Goal: Find specific page/section: Find specific page/section

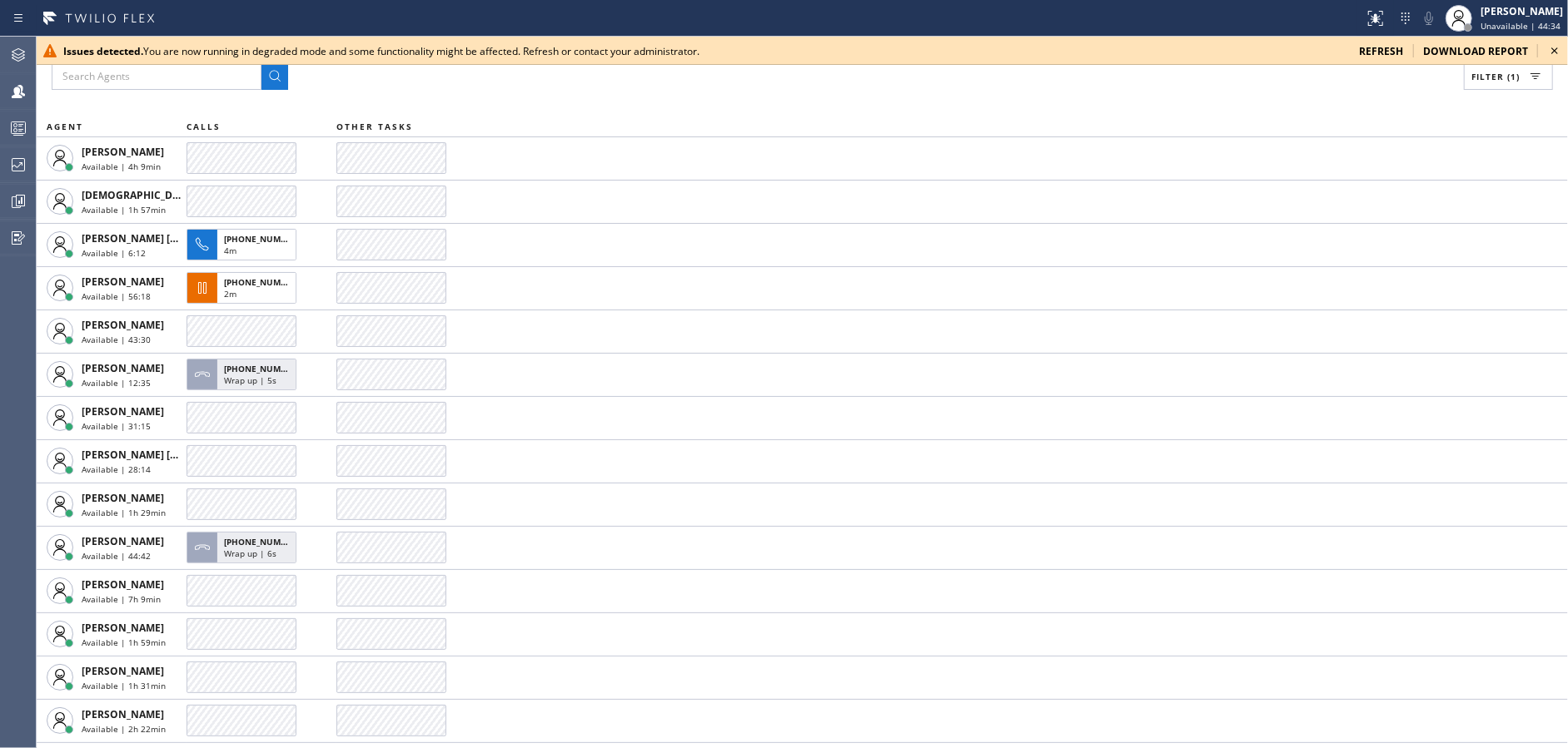
drag, startPoint x: 1552, startPoint y: 47, endPoint x: 451, endPoint y: 89, distance: 1101.8
click at [1552, 49] on icon at bounding box center [1554, 51] width 20 height 20
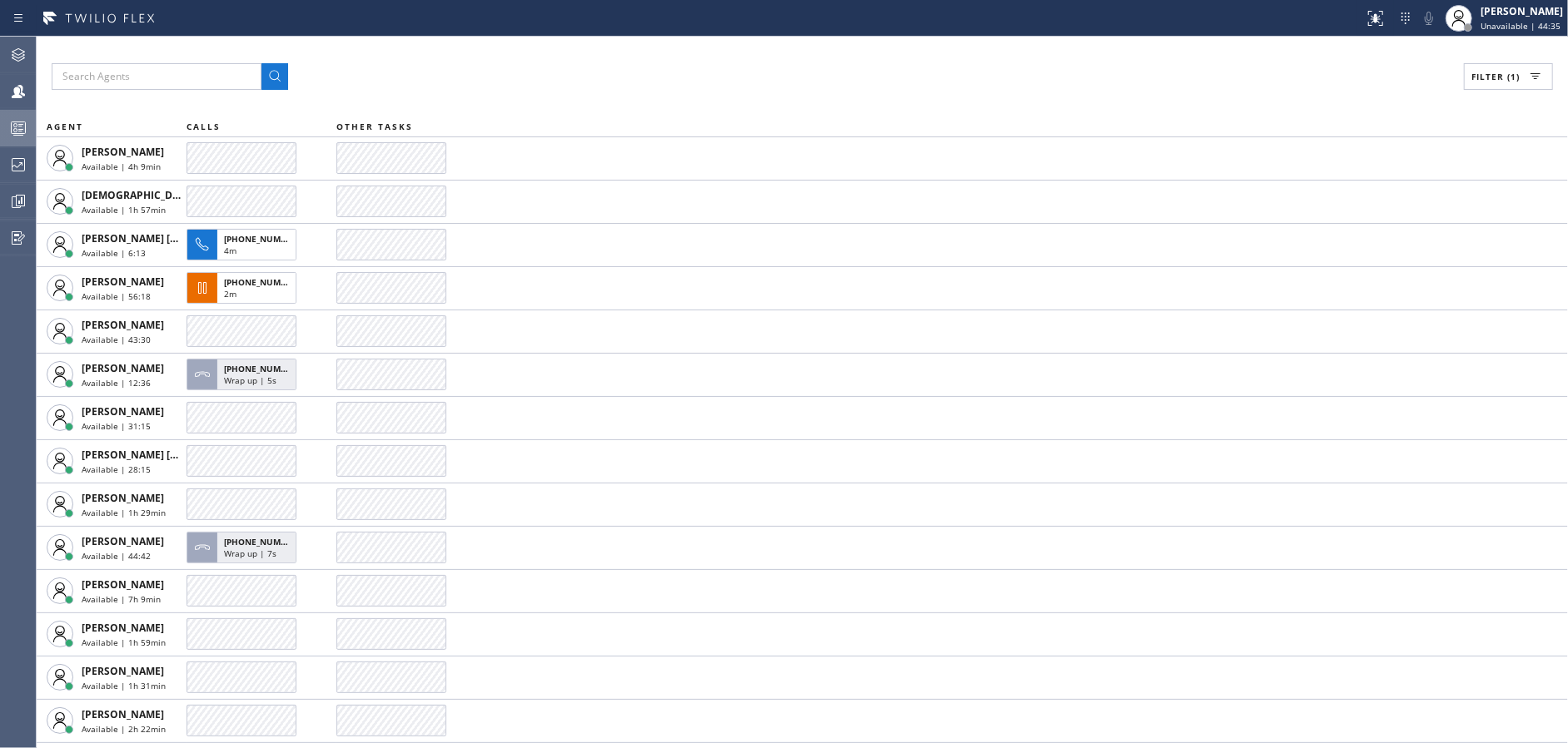
click at [27, 134] on icon at bounding box center [19, 128] width 20 height 20
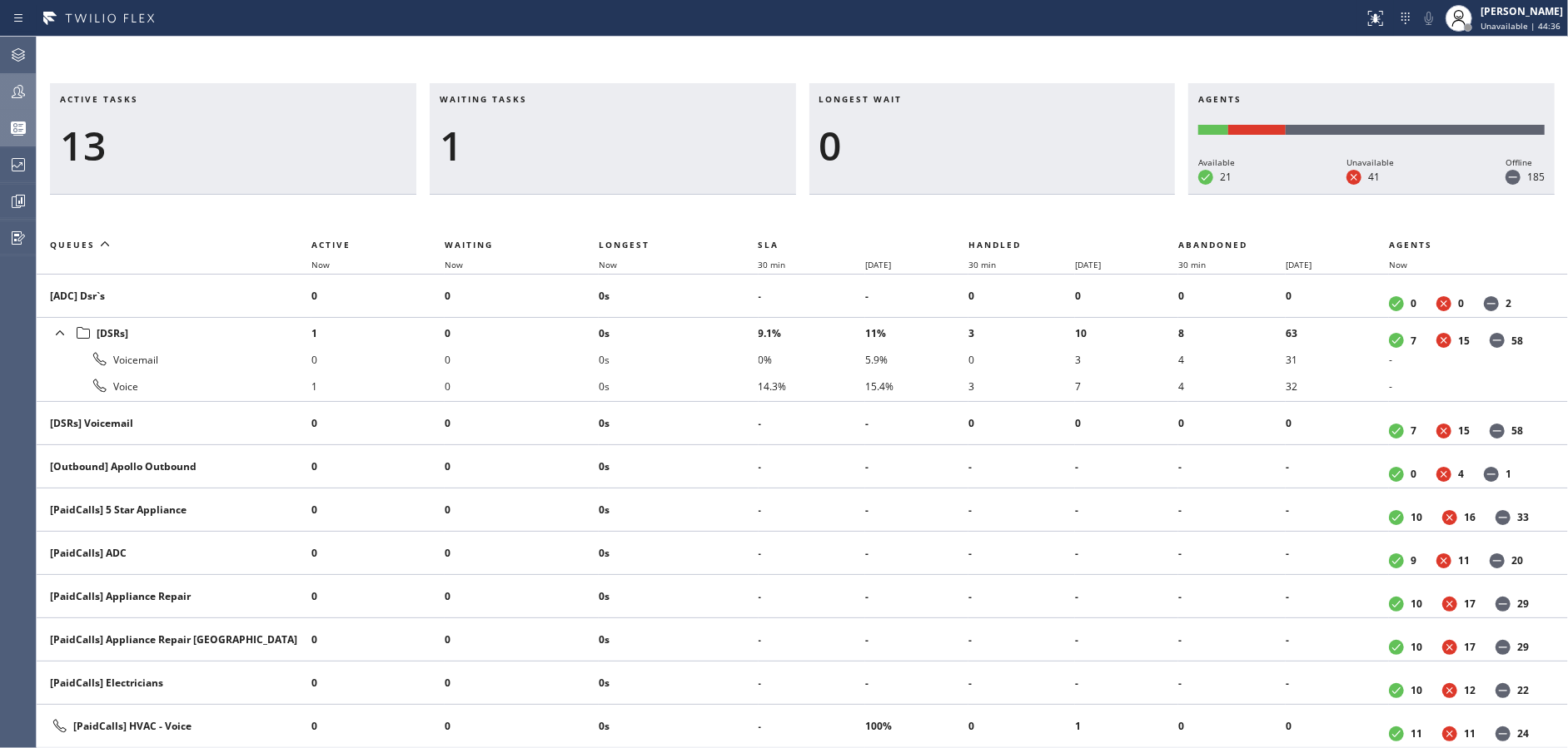
click at [4, 77] on div at bounding box center [19, 92] width 37 height 33
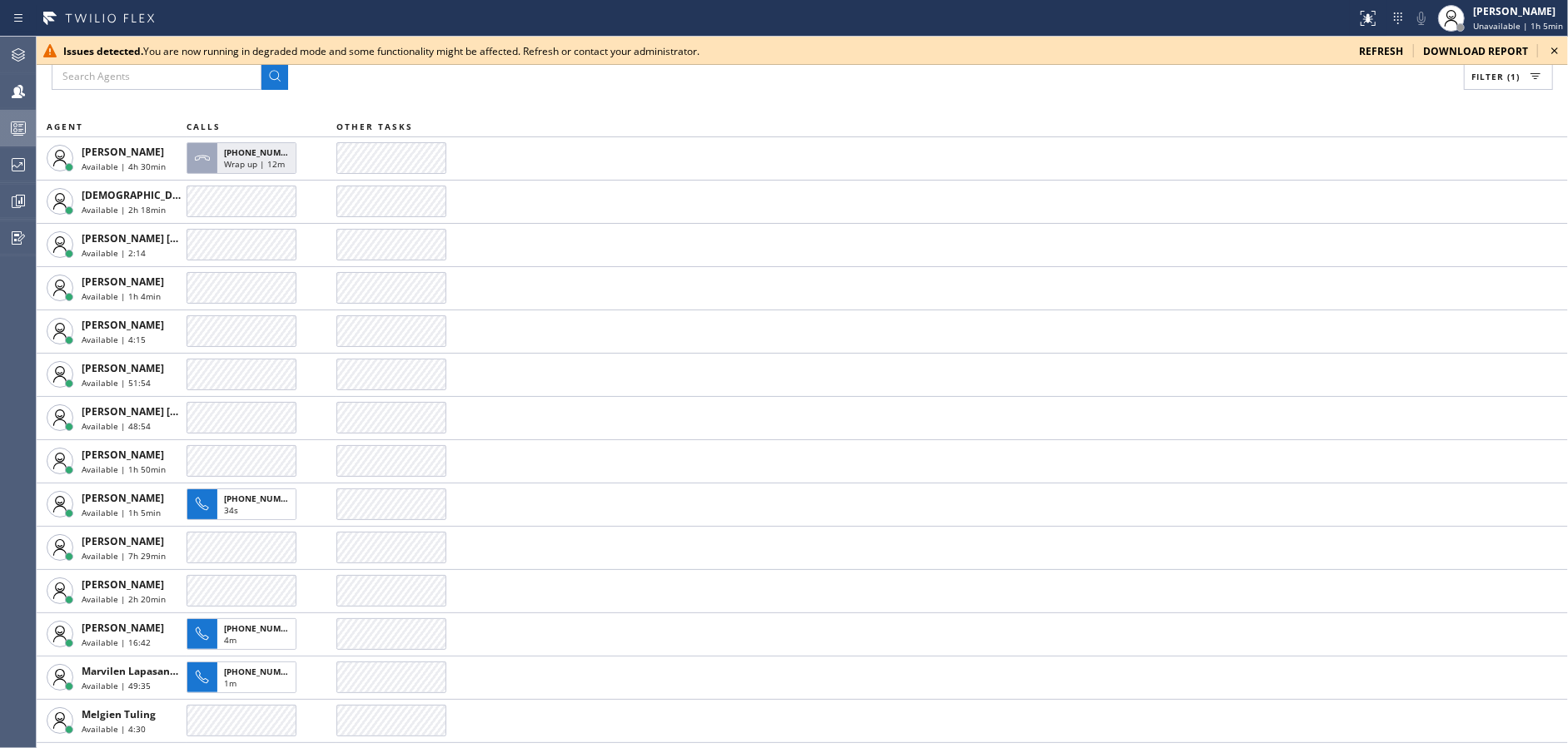
click at [567, 105] on div "Filter (1) AGENT CALLS OTHER TASKS [PERSON_NAME] Available | 4h 30min [PHONE_NU…" at bounding box center [802, 393] width 1531 height 712
click at [1549, 45] on icon at bounding box center [1554, 51] width 20 height 20
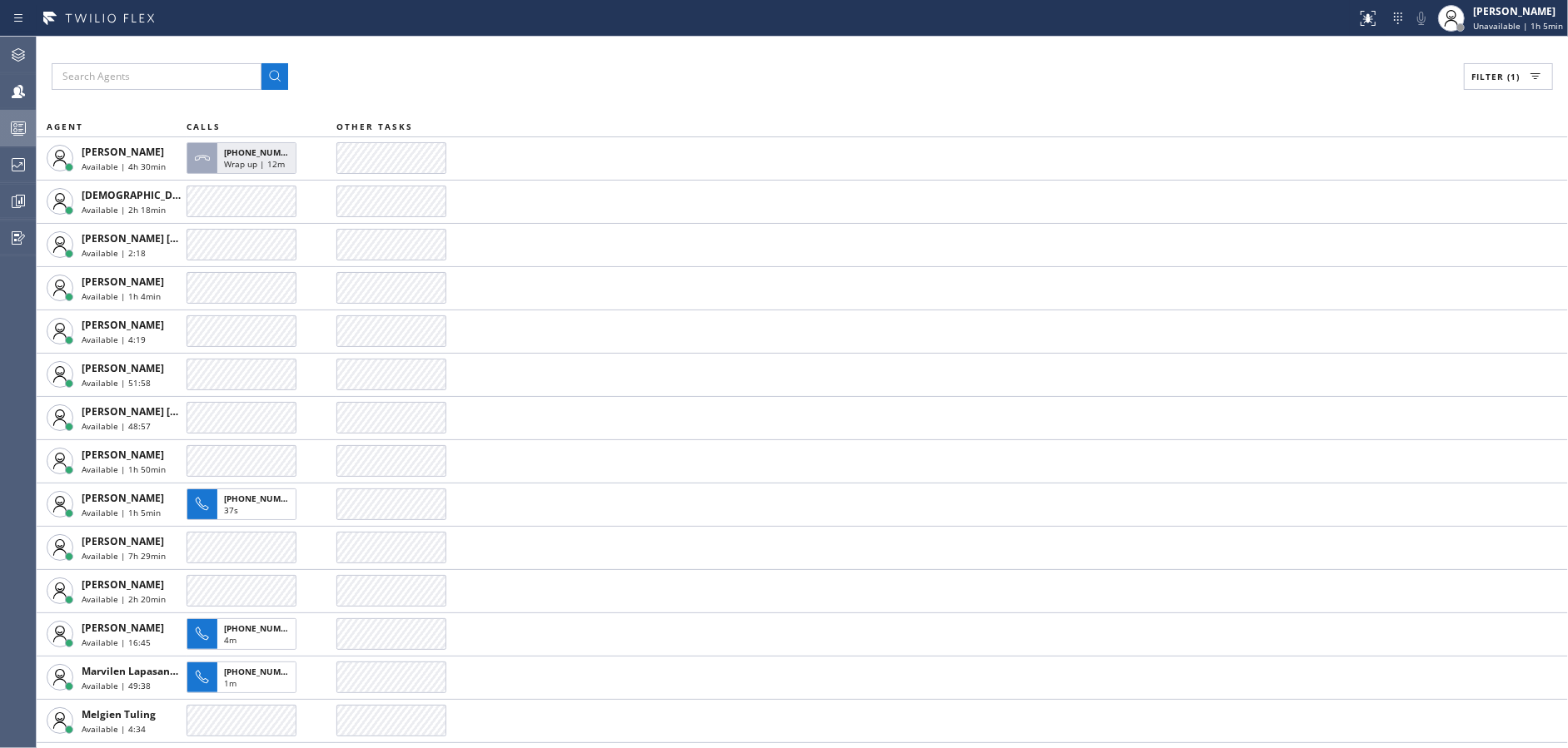
click at [935, 80] on div "Filter (1)" at bounding box center [802, 76] width 1501 height 27
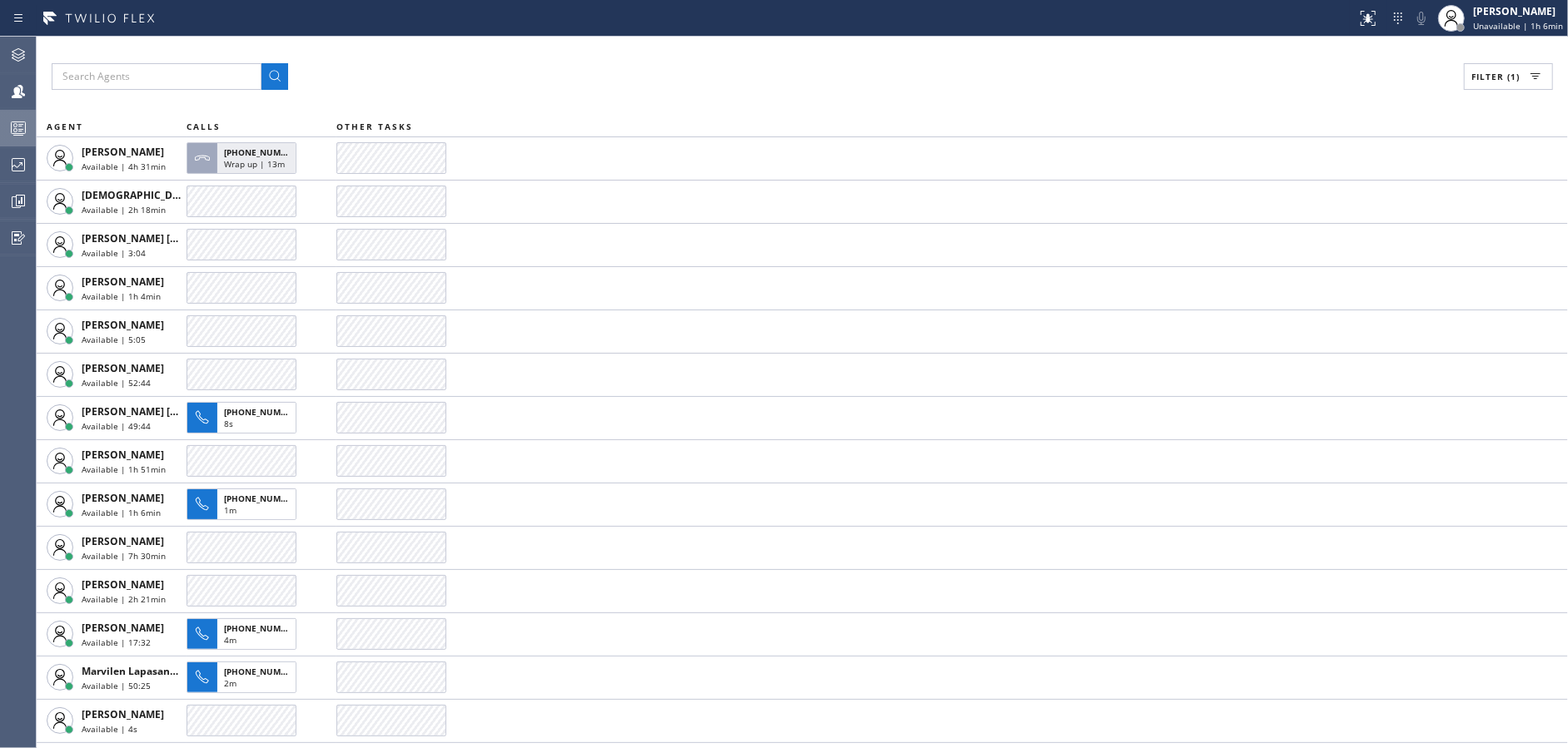
click at [935, 80] on div "Filter (1)" at bounding box center [802, 76] width 1501 height 27
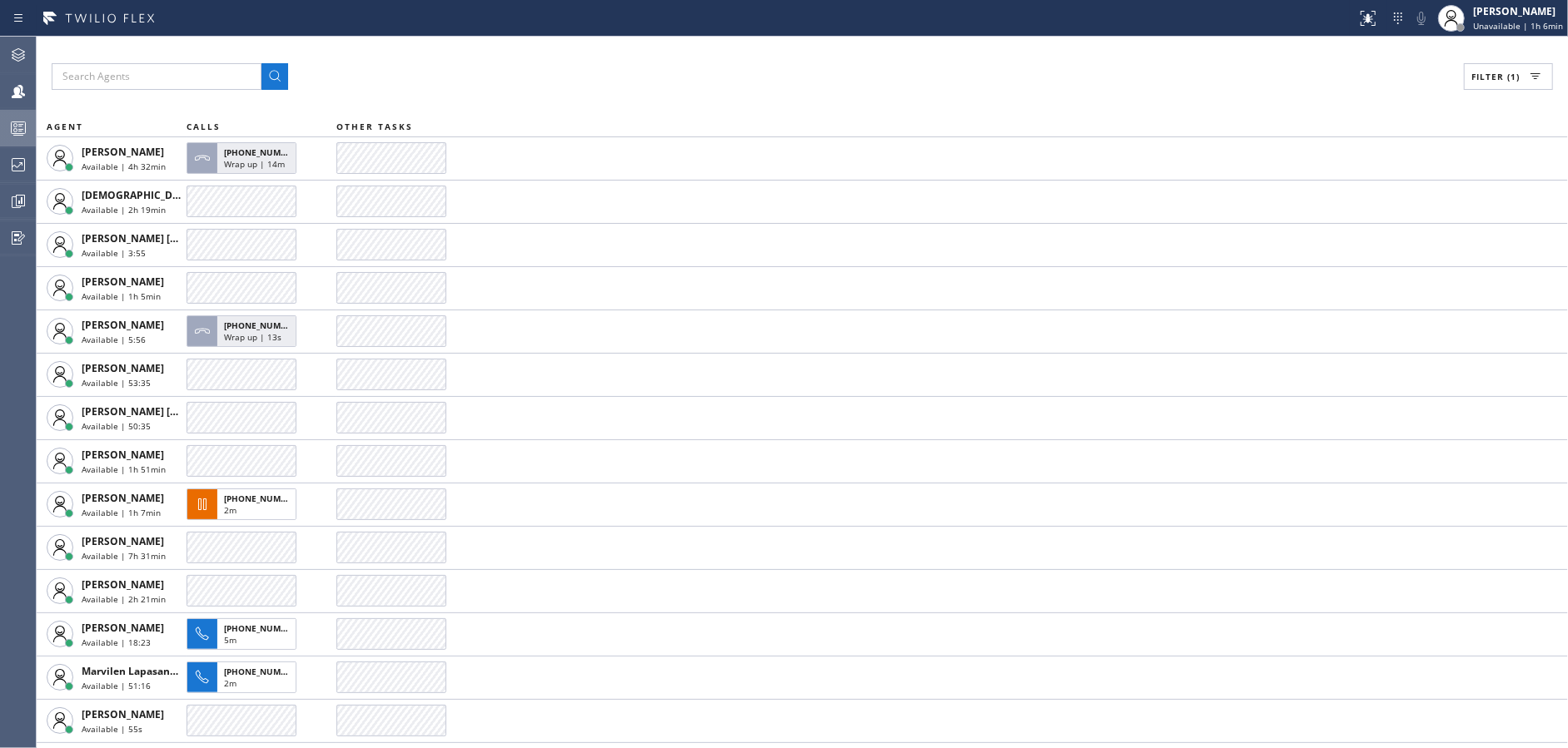
click at [935, 80] on div "Filter (1)" at bounding box center [802, 76] width 1501 height 27
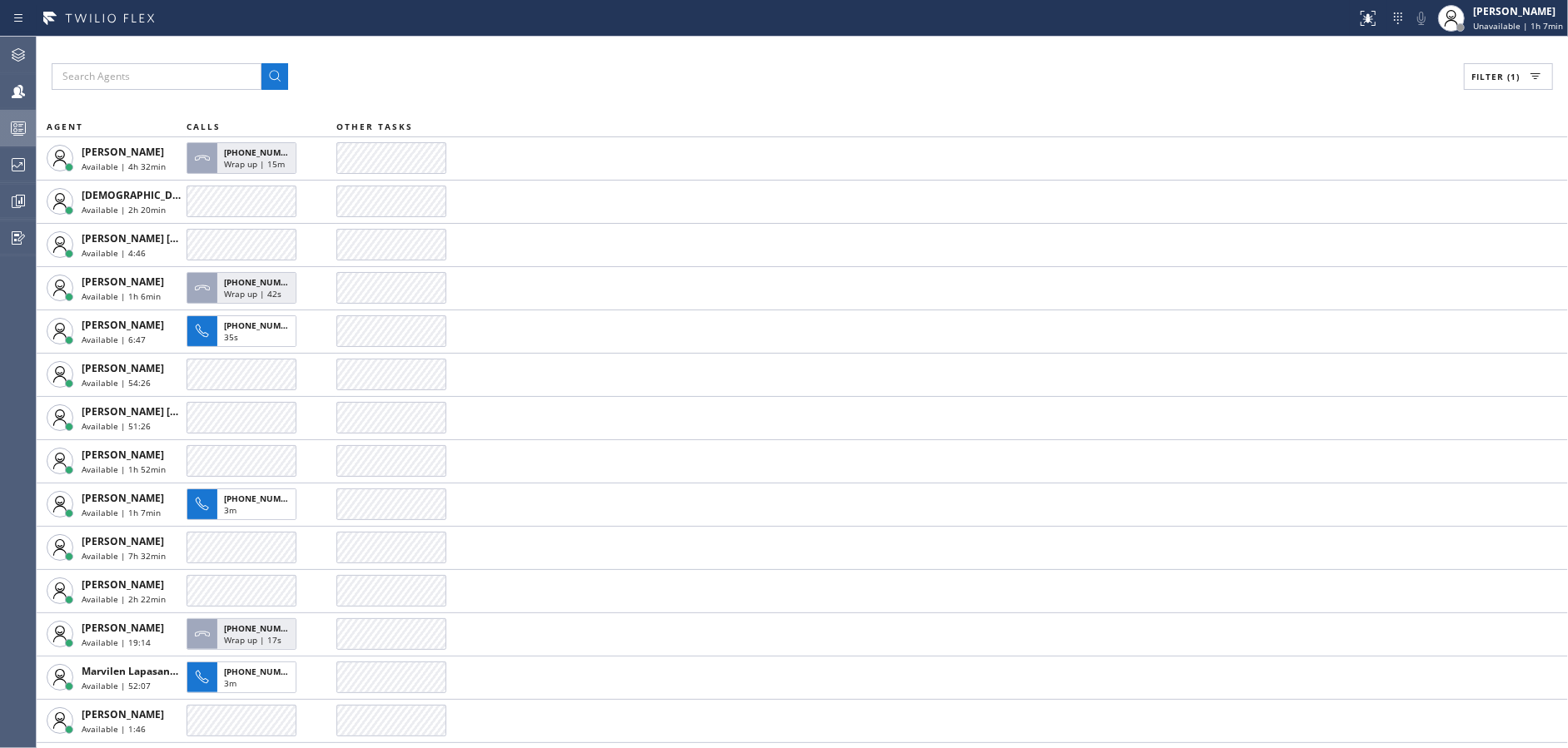
click at [935, 80] on div "Filter (1)" at bounding box center [802, 76] width 1501 height 27
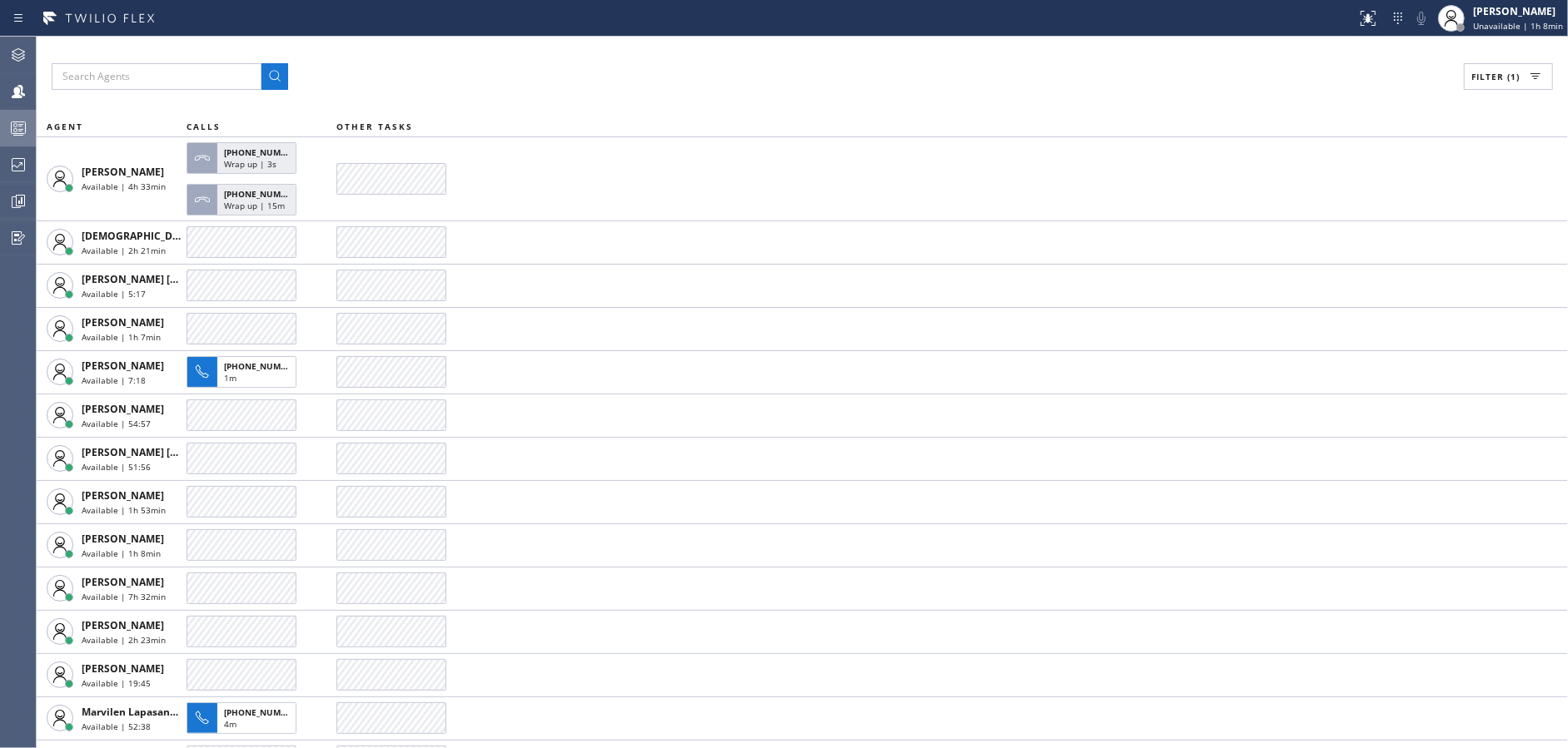
click at [935, 80] on div "Filter (1)" at bounding box center [802, 76] width 1501 height 27
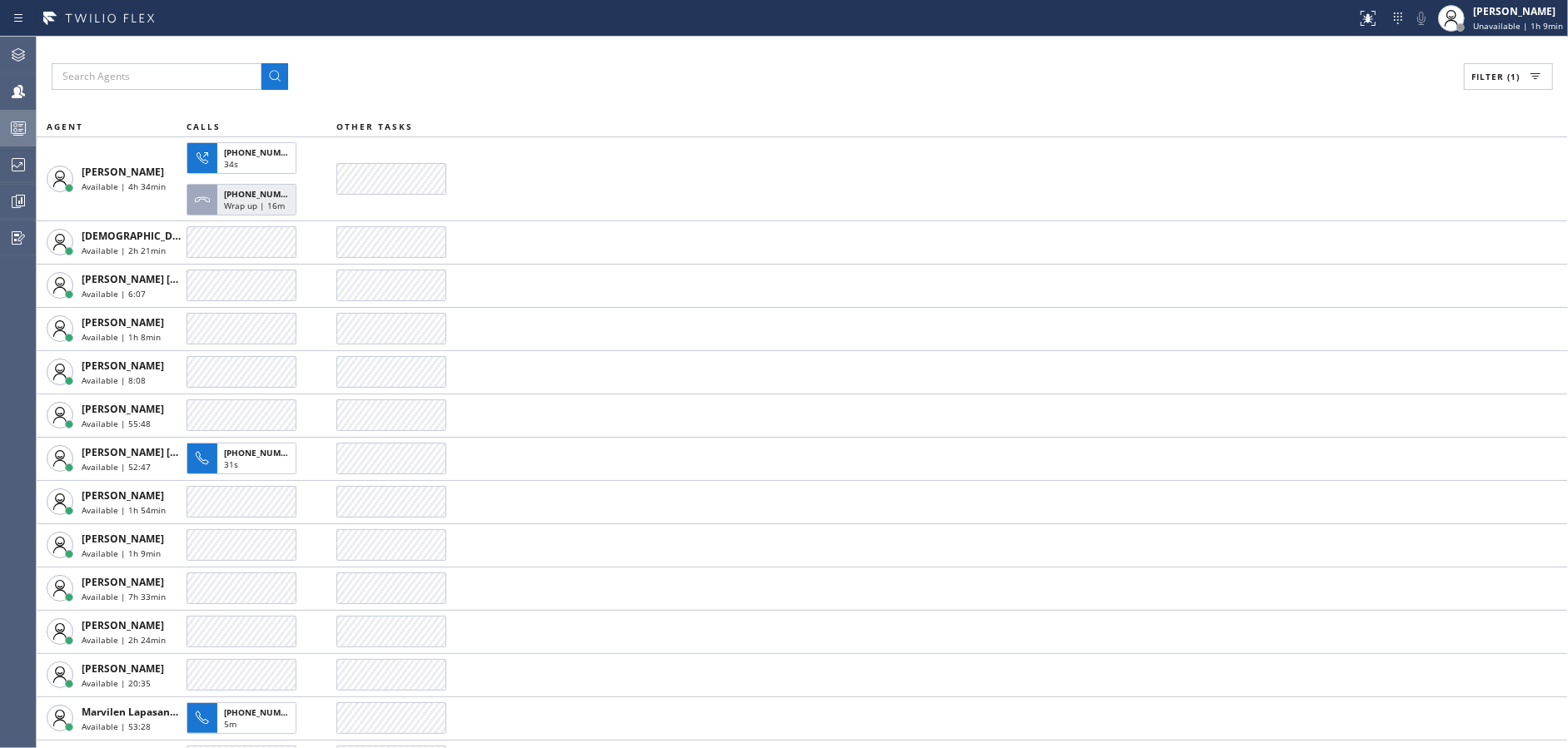
click at [935, 80] on div "Filter (1)" at bounding box center [802, 76] width 1501 height 27
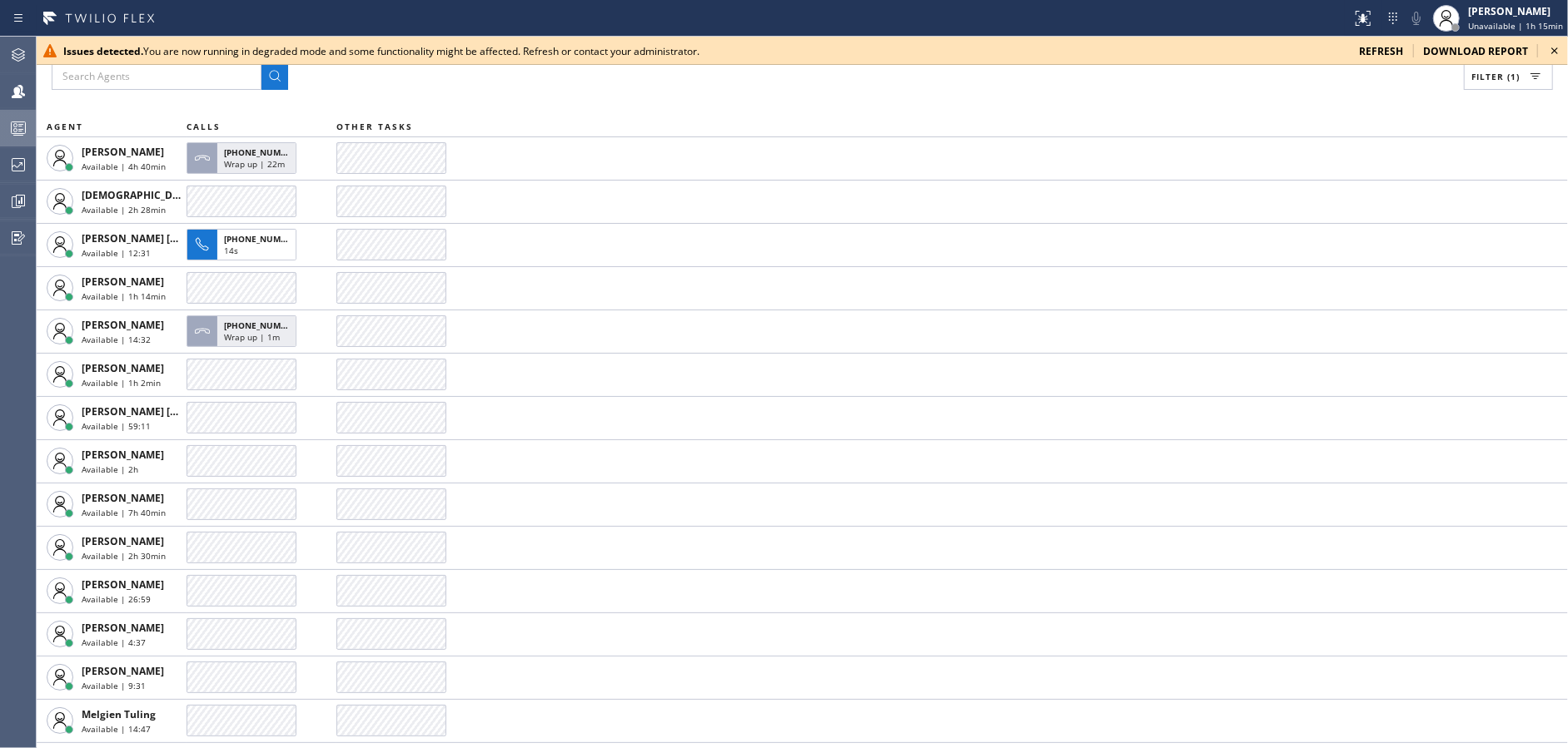
click at [874, 108] on div "Filter (1) AGENT CALLS OTHER TASKS [PERSON_NAME] Available | 4h 40min [PHONE_NU…" at bounding box center [802, 393] width 1531 height 712
click at [874, 108] on div "Filter (1) AGENT CALLS OTHER TASKS [PERSON_NAME] Available | 4h 41min [PHONE_NU…" at bounding box center [802, 393] width 1531 height 712
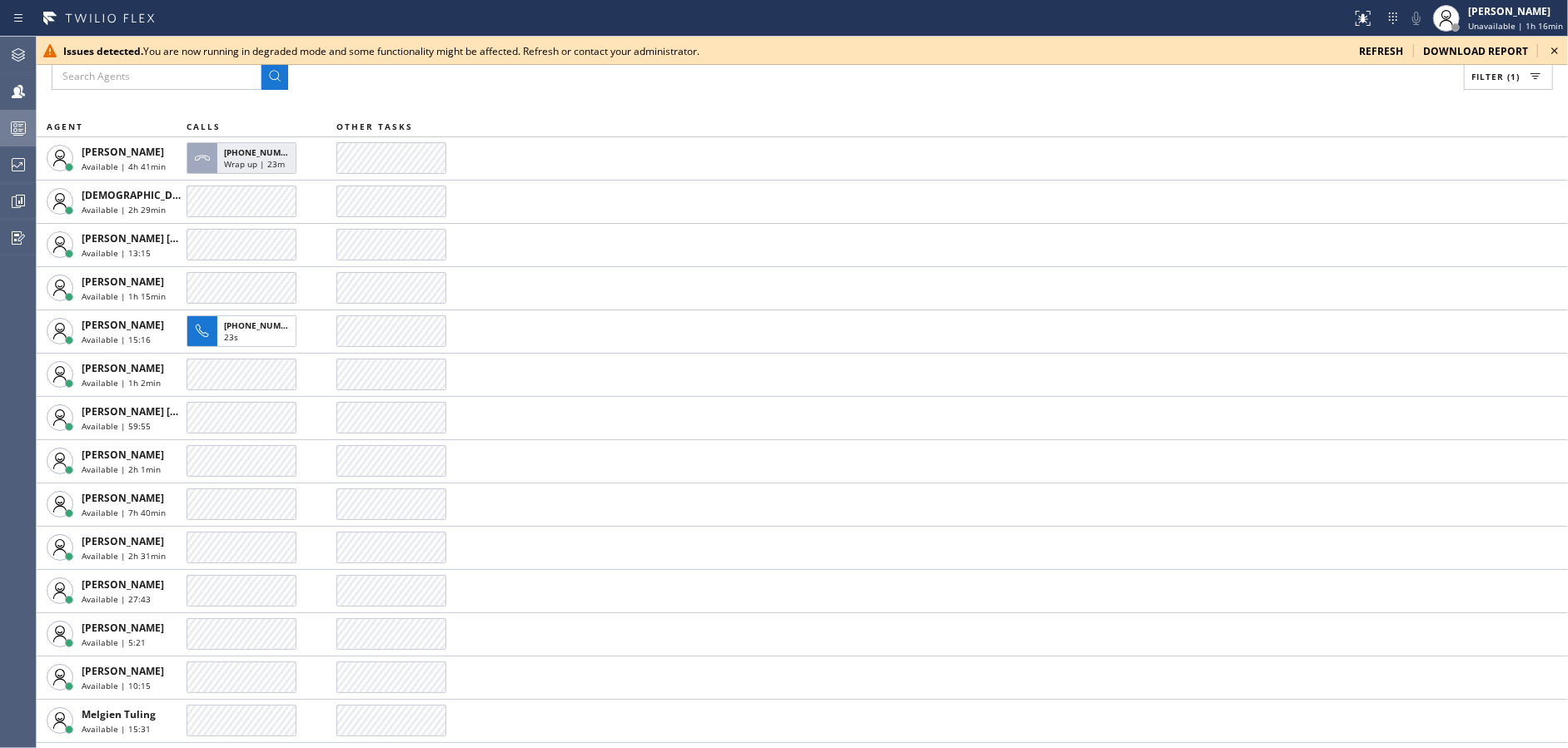
click at [874, 108] on div "Filter (1) AGENT CALLS OTHER TASKS [PERSON_NAME] Available | 4h 41min [PHONE_NU…" at bounding box center [802, 393] width 1531 height 712
click at [874, 108] on div "Filter (1) AGENT CALLS OTHER TASKS [PERSON_NAME] Available | 4h 42min [PHONE_NU…" at bounding box center [802, 393] width 1531 height 712
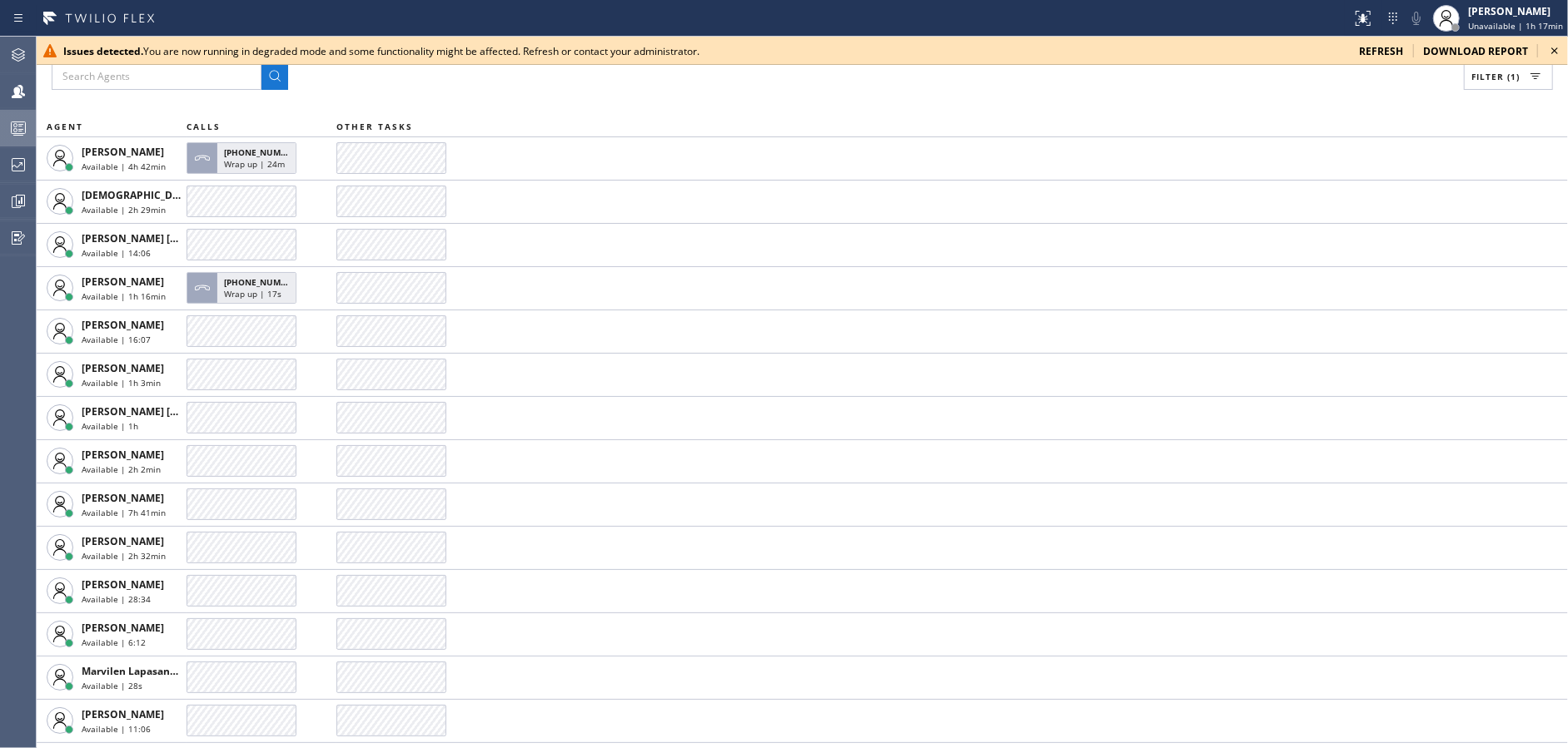
click at [874, 108] on div "Filter (1) AGENT CALLS OTHER TASKS [PERSON_NAME] Available | 4h 42min [PHONE_NU…" at bounding box center [802, 393] width 1531 height 712
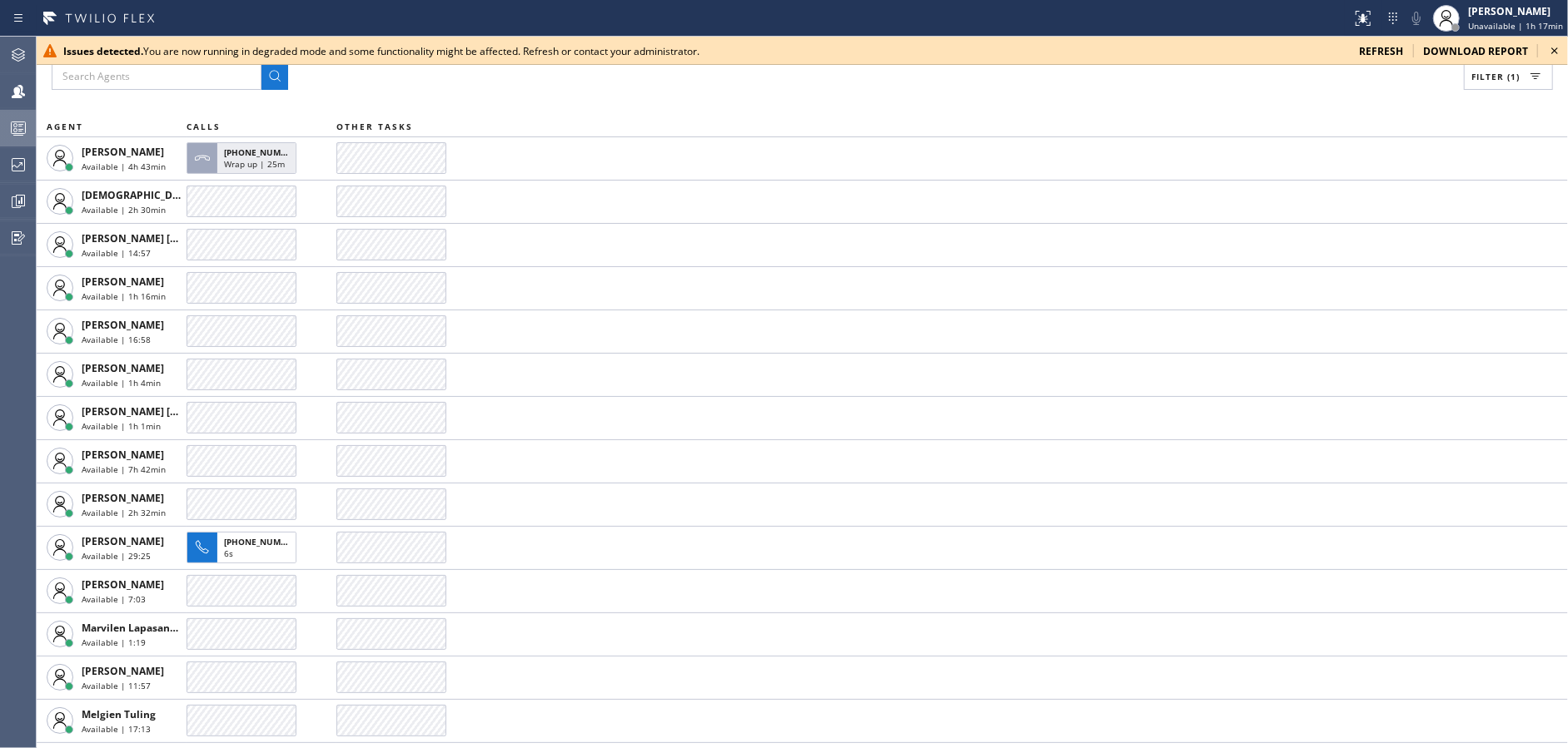
click at [874, 108] on div "Filter (1) AGENT CALLS OTHER TASKS [PERSON_NAME] Available | 4h 43min [PHONE_NU…" at bounding box center [802, 393] width 1531 height 712
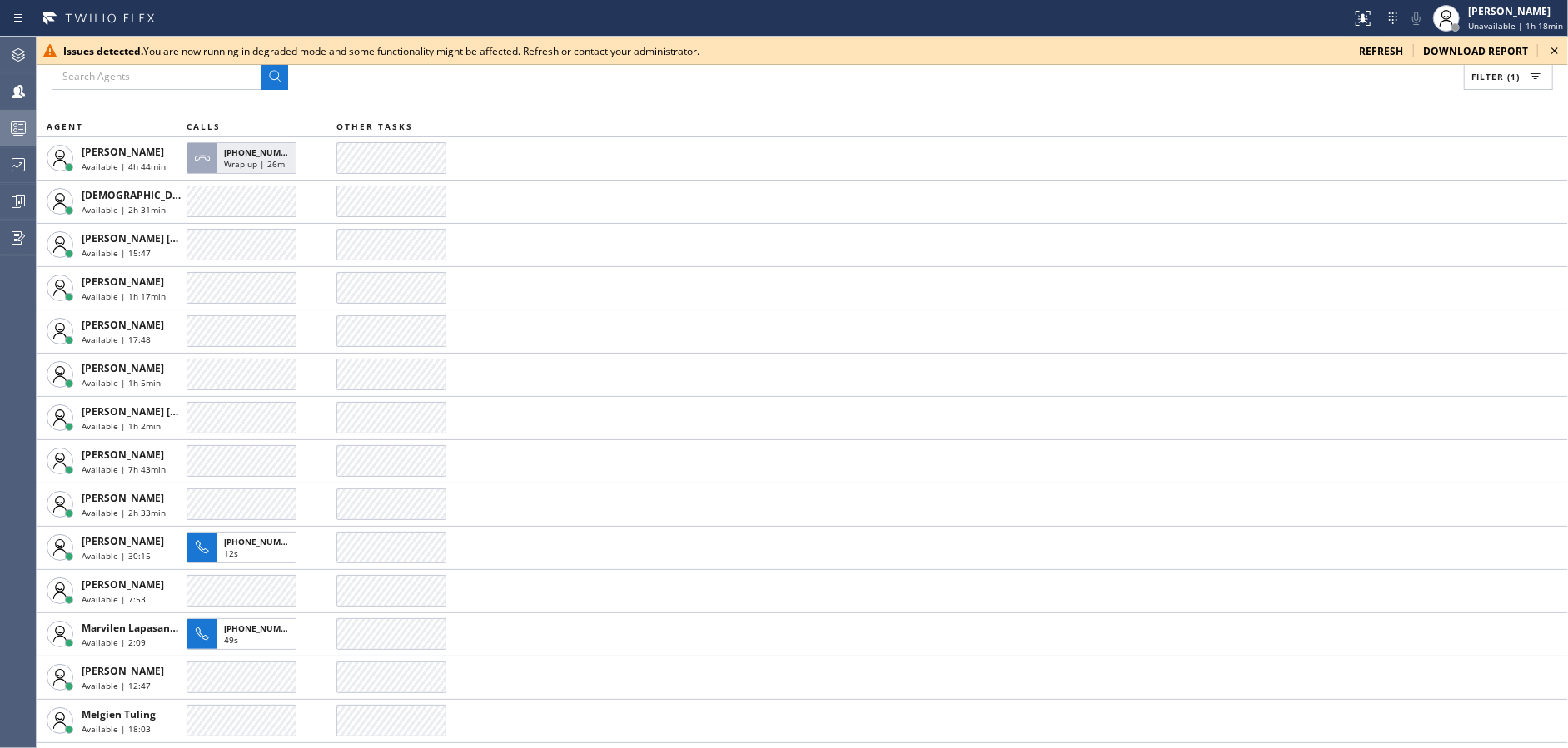
click at [874, 108] on div "Filter (1) AGENT CALLS OTHER TASKS [PERSON_NAME] Available | 4h 44min [PHONE_NU…" at bounding box center [802, 393] width 1531 height 712
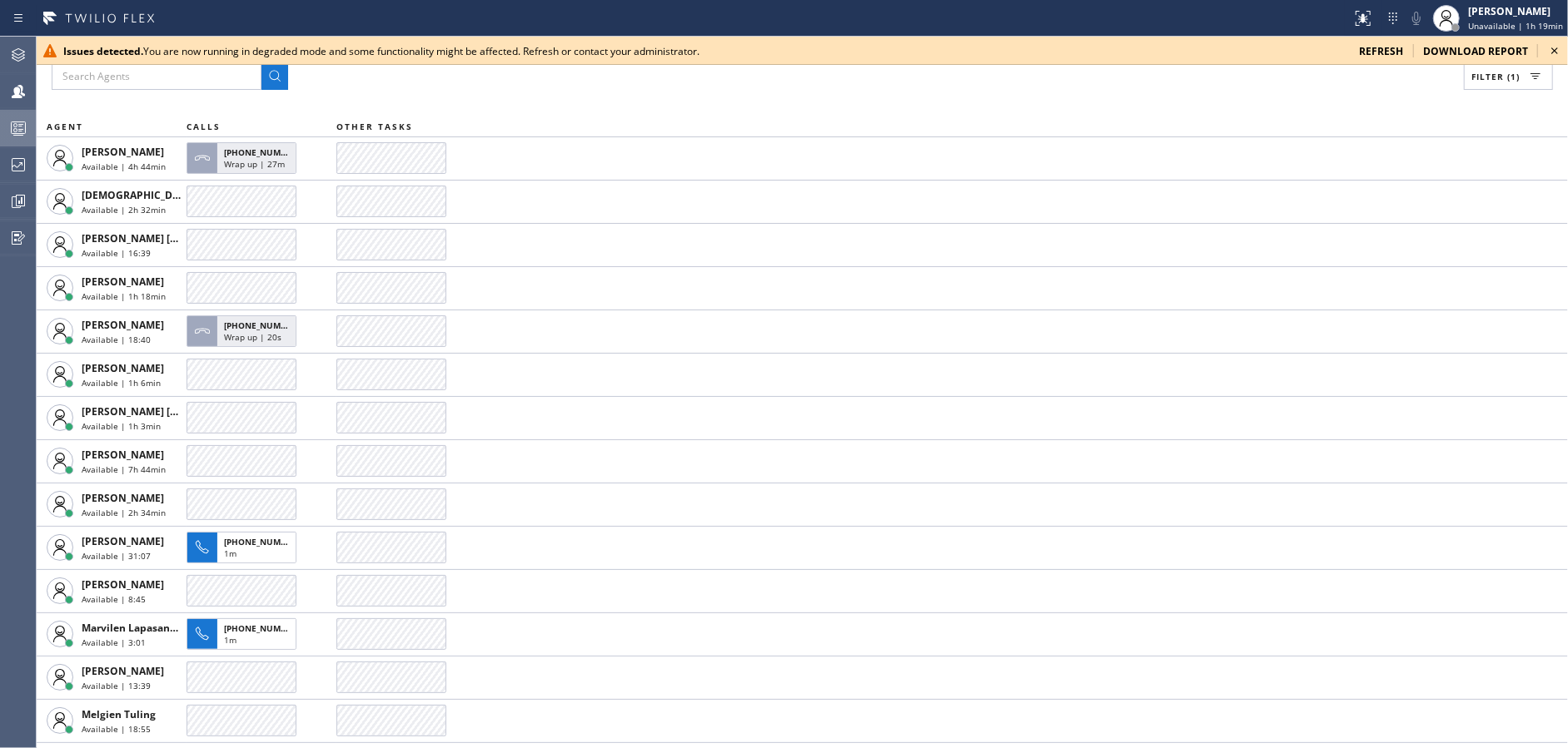
click at [874, 108] on div "Filter (1) AGENT CALLS OTHER TASKS [PERSON_NAME] Available | 4h 44min [PHONE_NU…" at bounding box center [802, 393] width 1531 height 712
click at [874, 108] on div "Filter (1) AGENT CALLS OTHER TASKS [PERSON_NAME] Available | 4h 45min [PHONE_NU…" at bounding box center [802, 393] width 1531 height 712
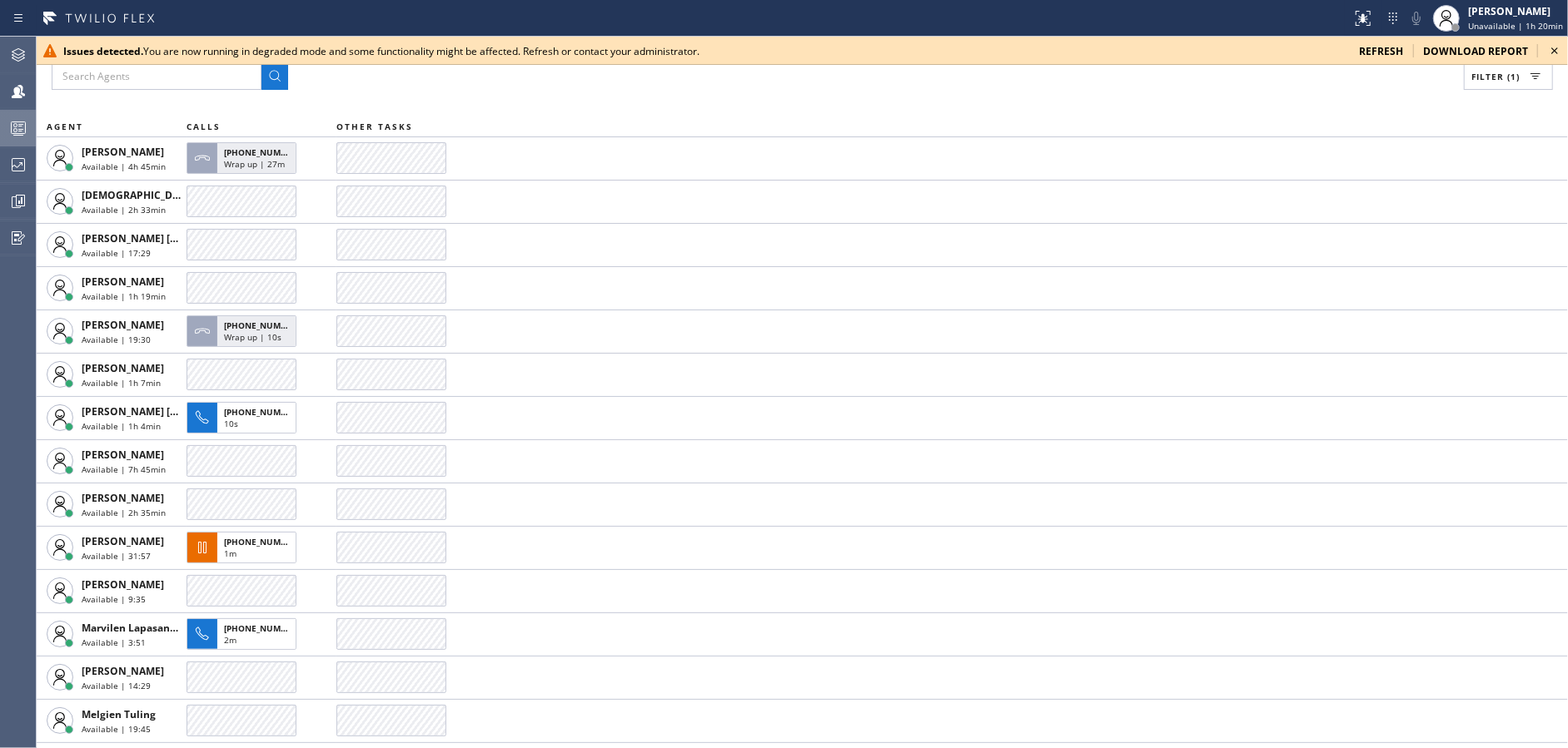
click at [874, 108] on div "Filter (1) AGENT CALLS OTHER TASKS [PERSON_NAME] Available | 4h 45min [PHONE_NU…" at bounding box center [802, 393] width 1531 height 712
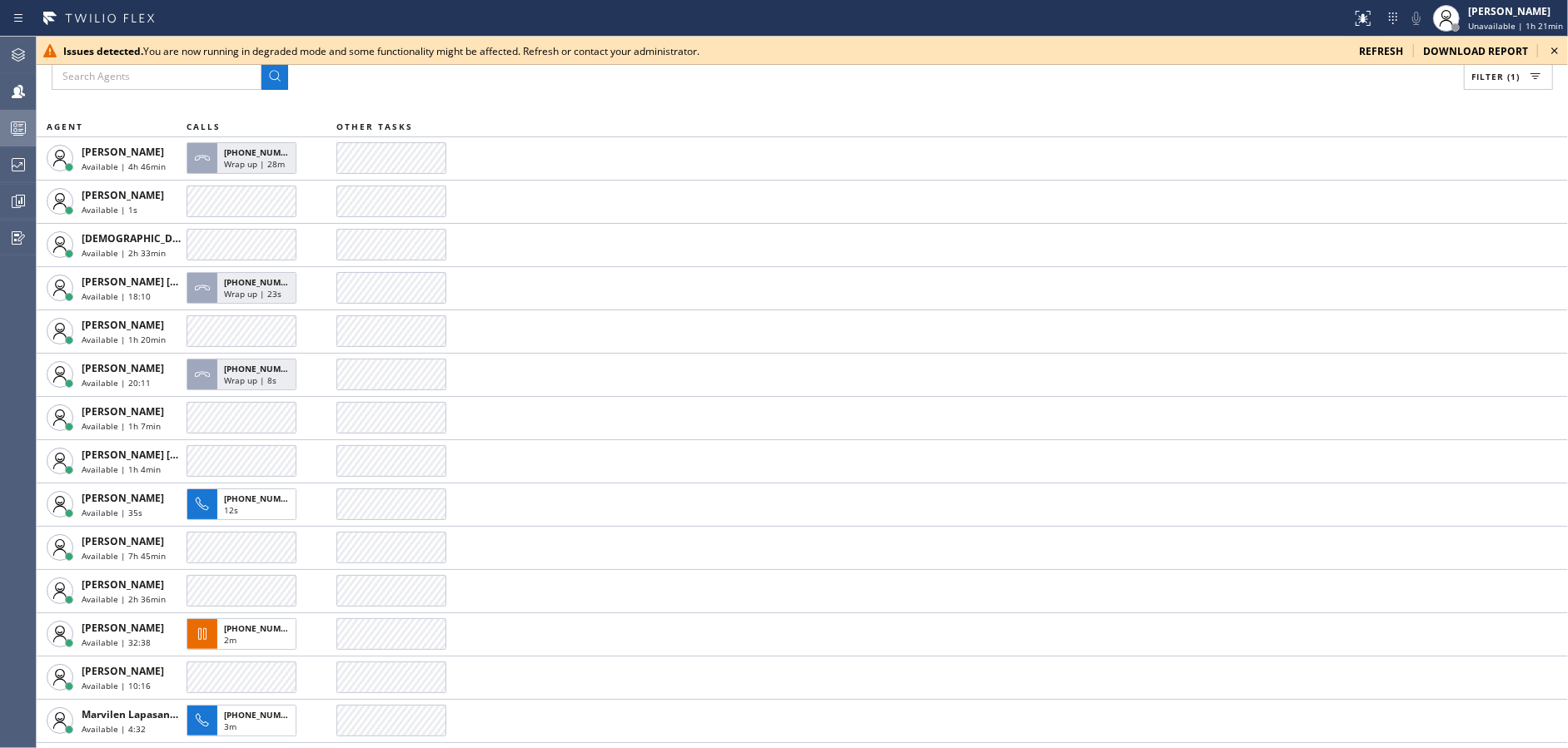
click at [1555, 49] on icon at bounding box center [1554, 50] width 6 height 6
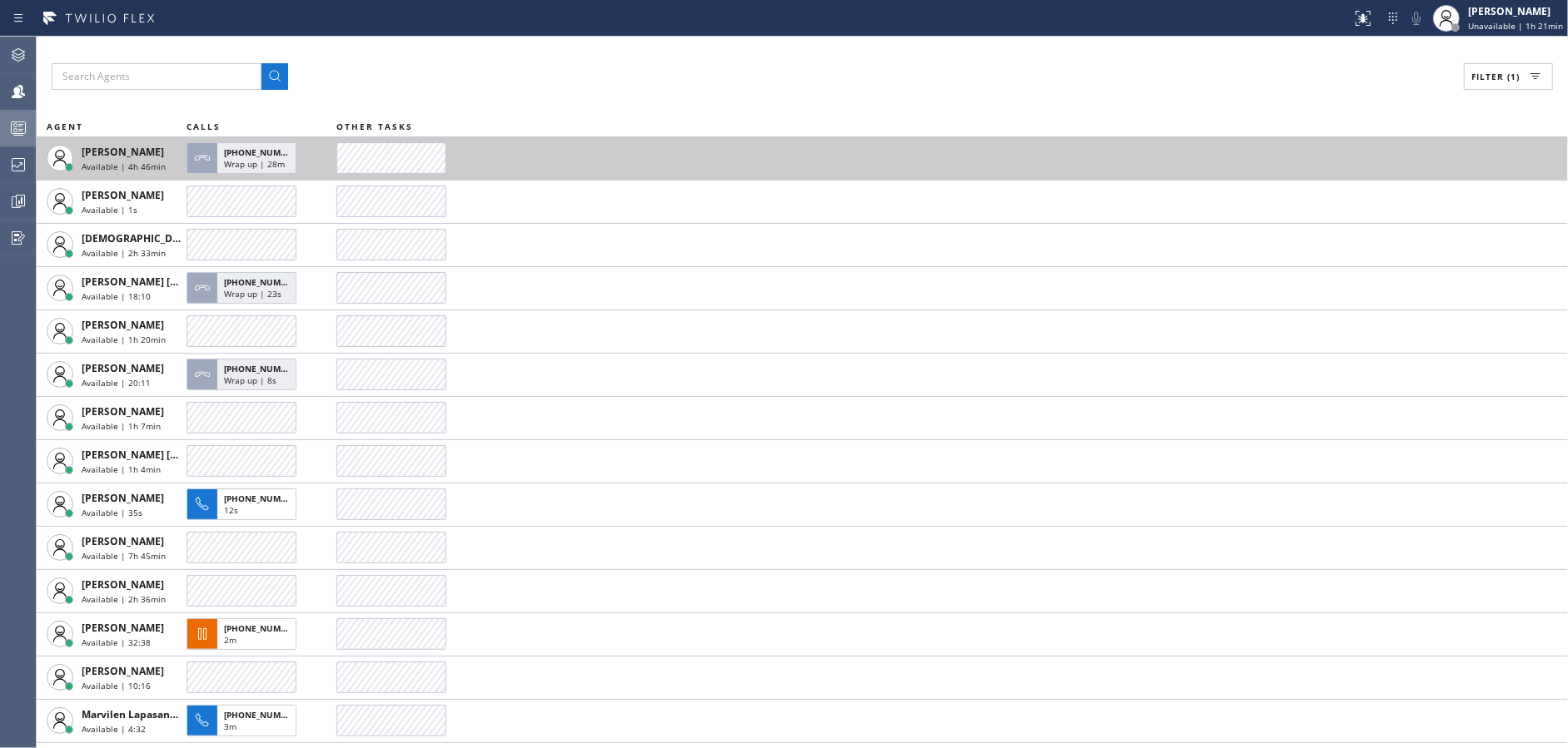
click at [686, 148] on td at bounding box center [952, 158] width 1231 height 44
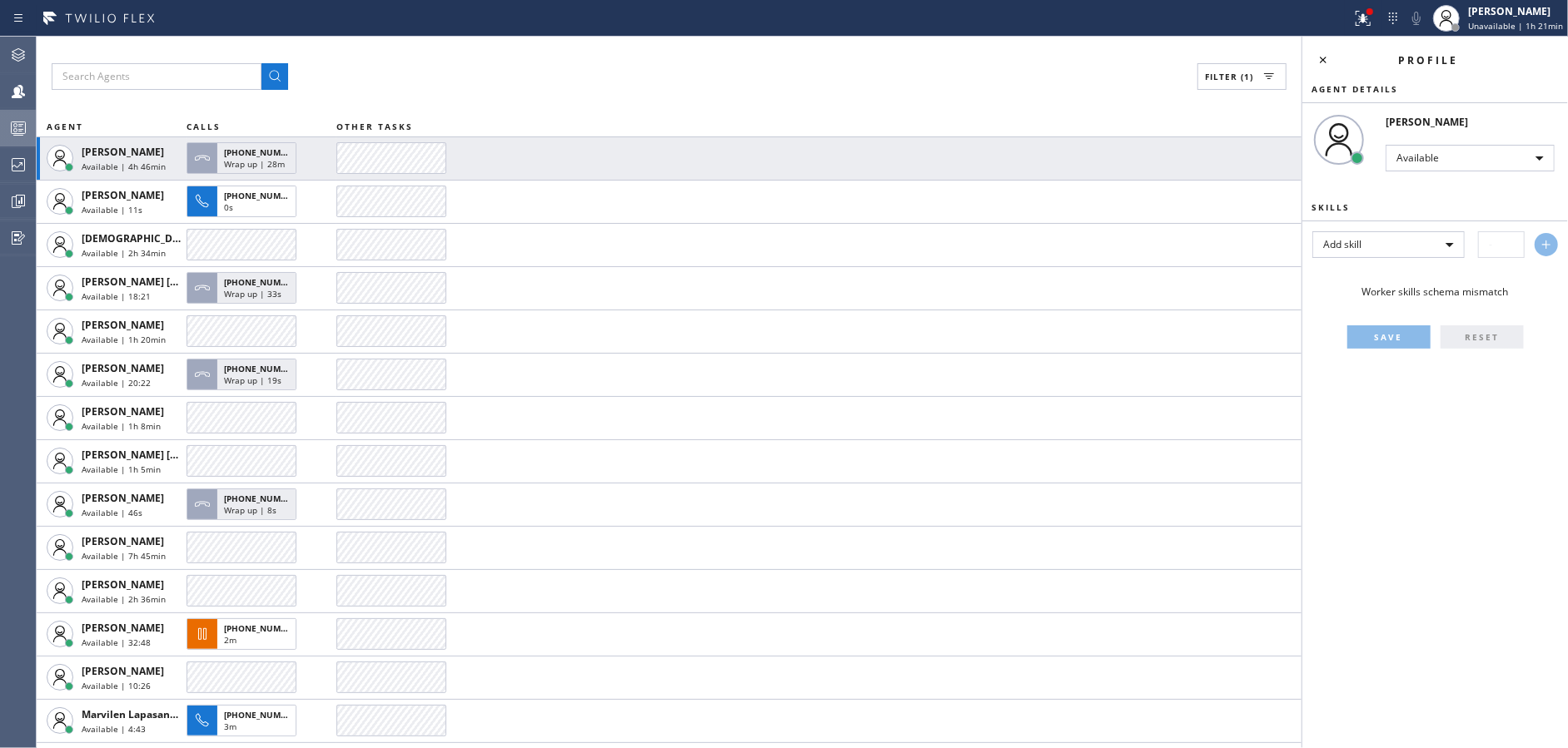
click at [748, 85] on div "Filter (1)" at bounding box center [669, 76] width 1234 height 27
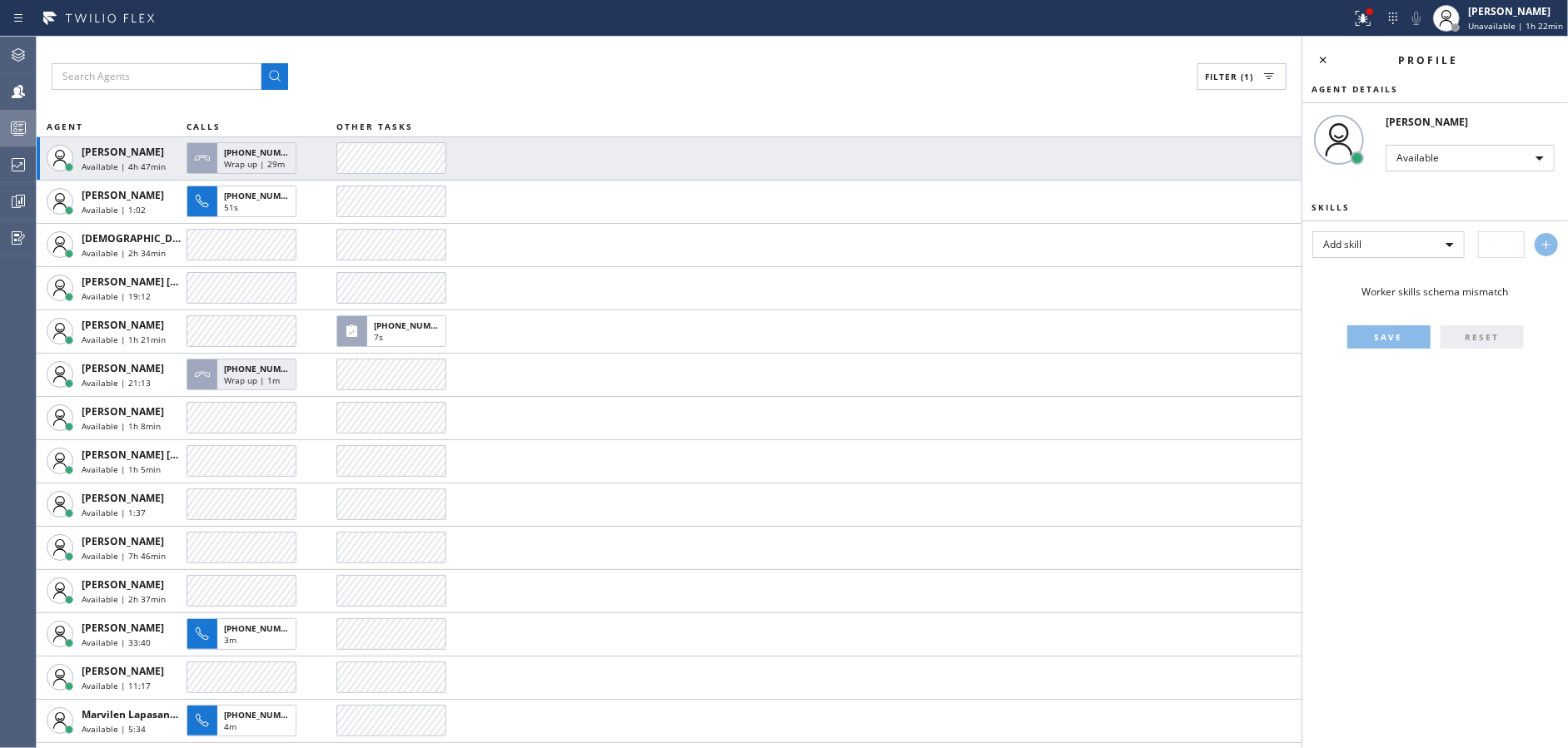
click at [748, 85] on div "Filter (1)" at bounding box center [669, 76] width 1234 height 27
click at [600, 80] on div "Filter (1)" at bounding box center [669, 76] width 1234 height 27
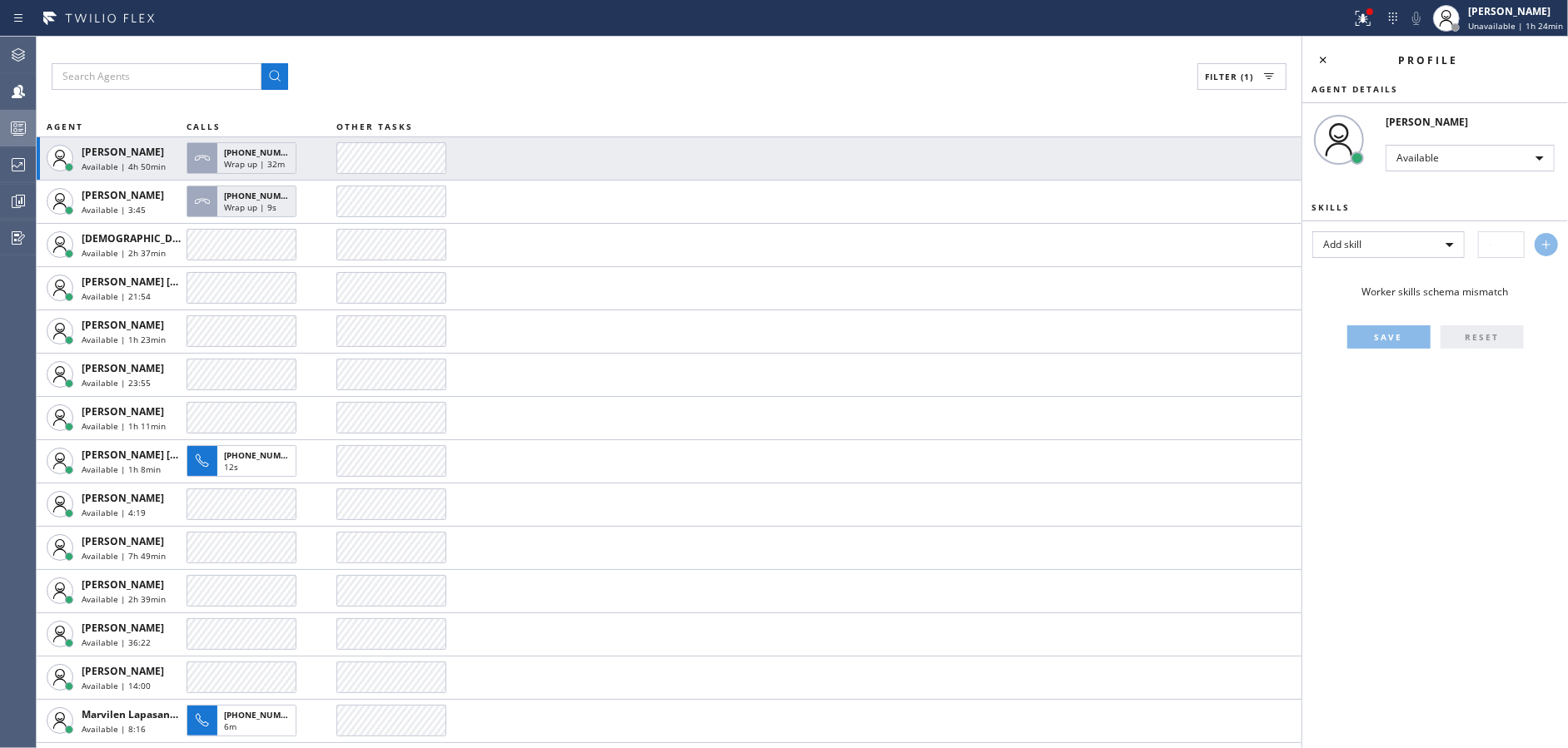
click at [600, 80] on div "Filter (1)" at bounding box center [669, 76] width 1234 height 27
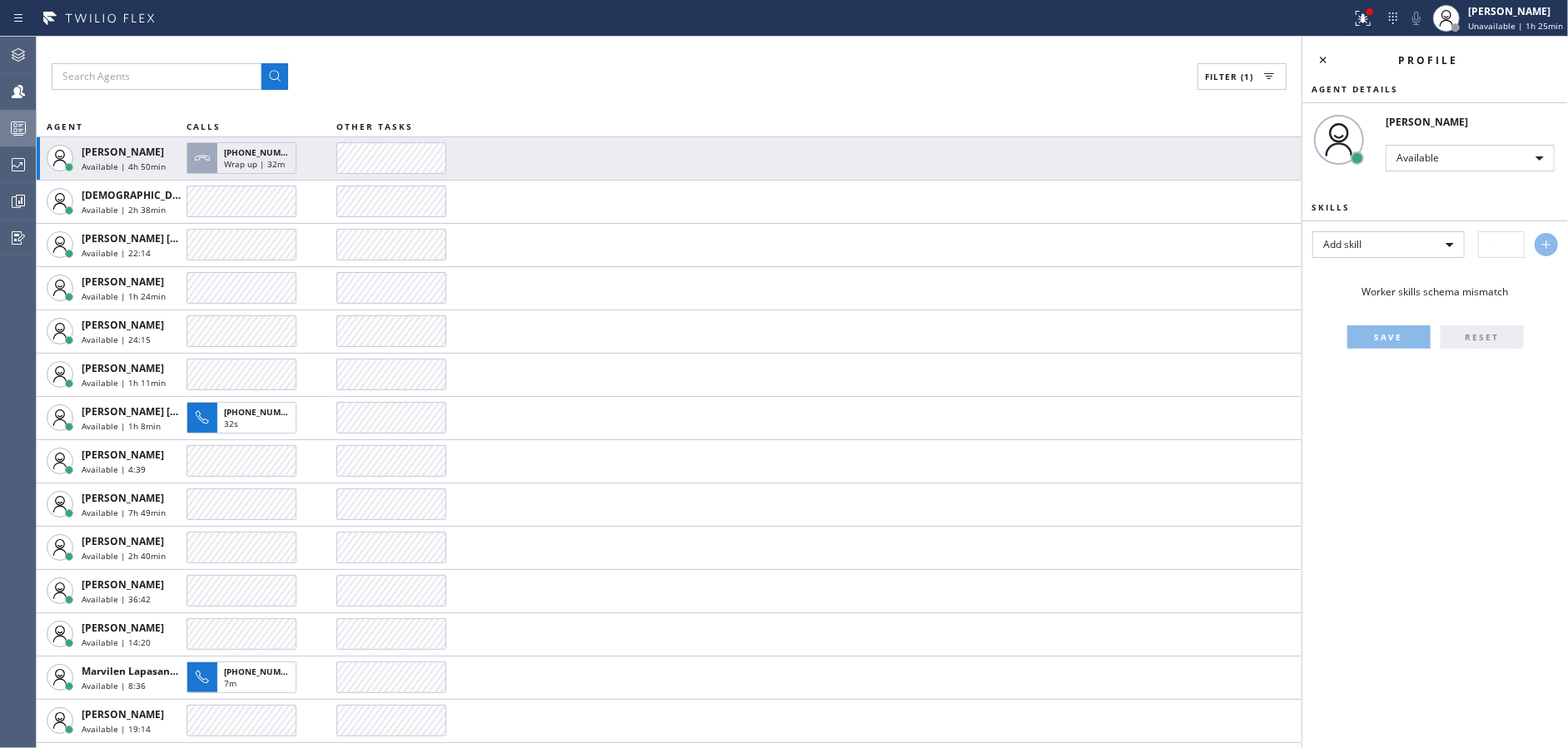
click at [600, 80] on div "Filter (1)" at bounding box center [669, 76] width 1234 height 27
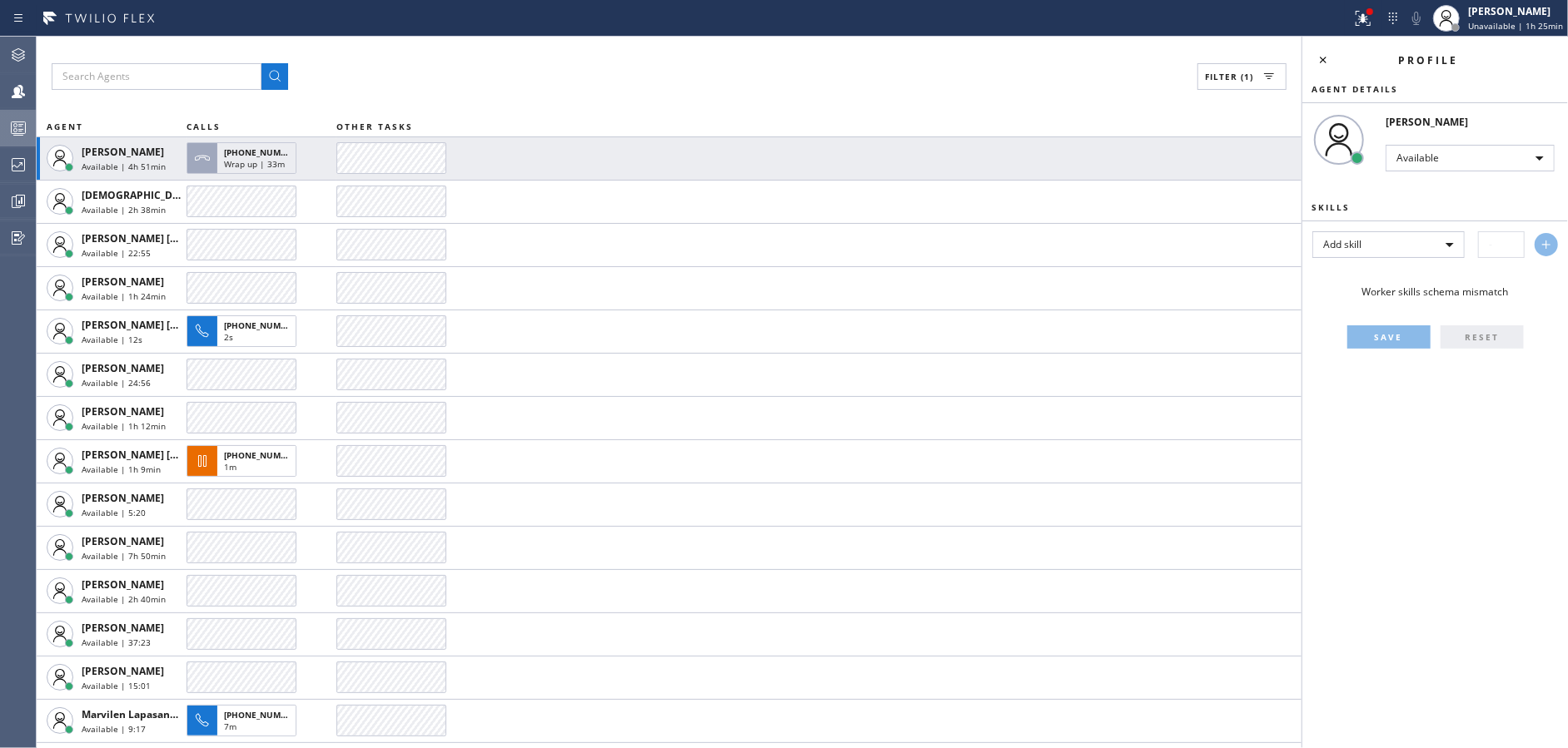
click at [600, 80] on div "Filter (1)" at bounding box center [669, 76] width 1234 height 27
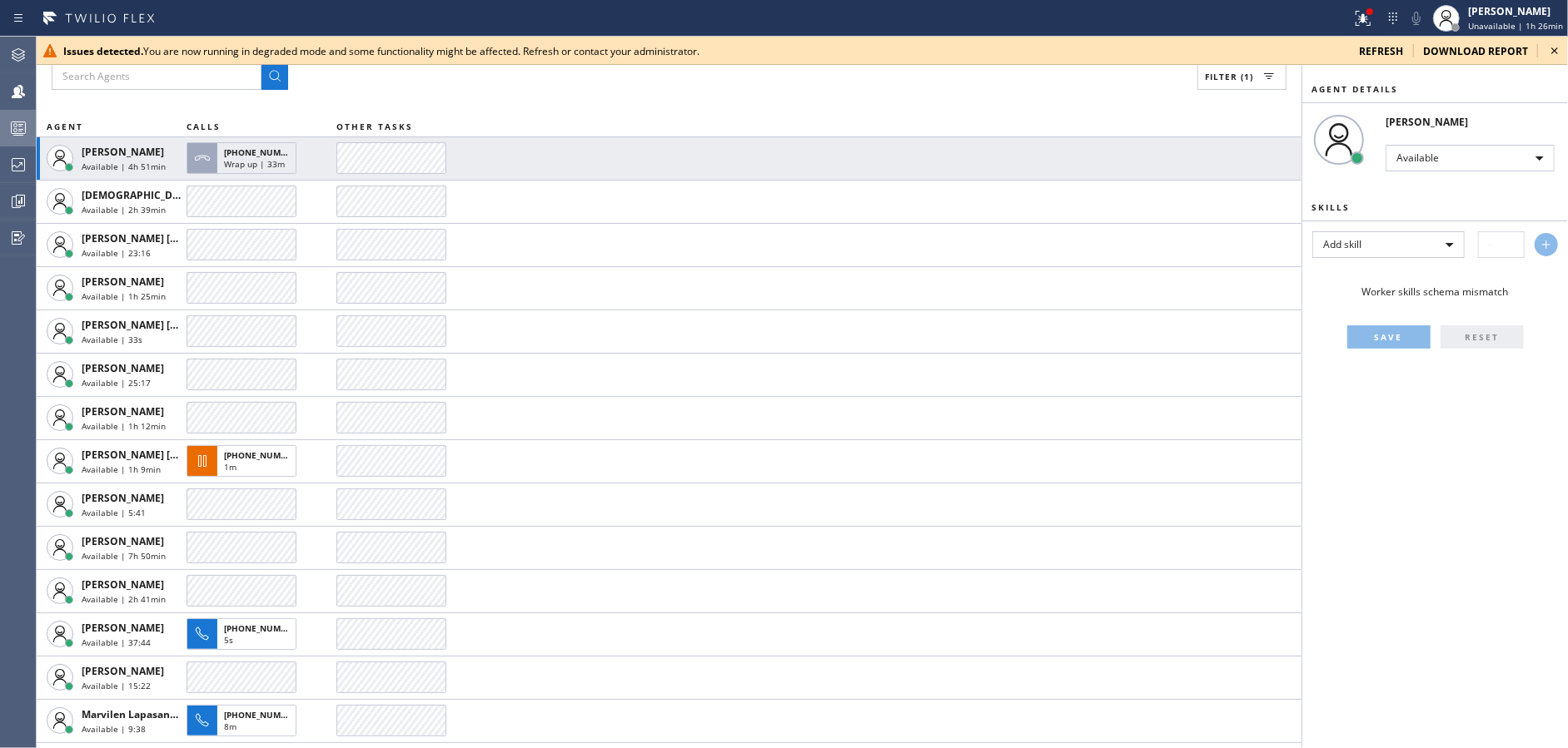
click at [600, 80] on div "Filter (1)" at bounding box center [669, 76] width 1234 height 27
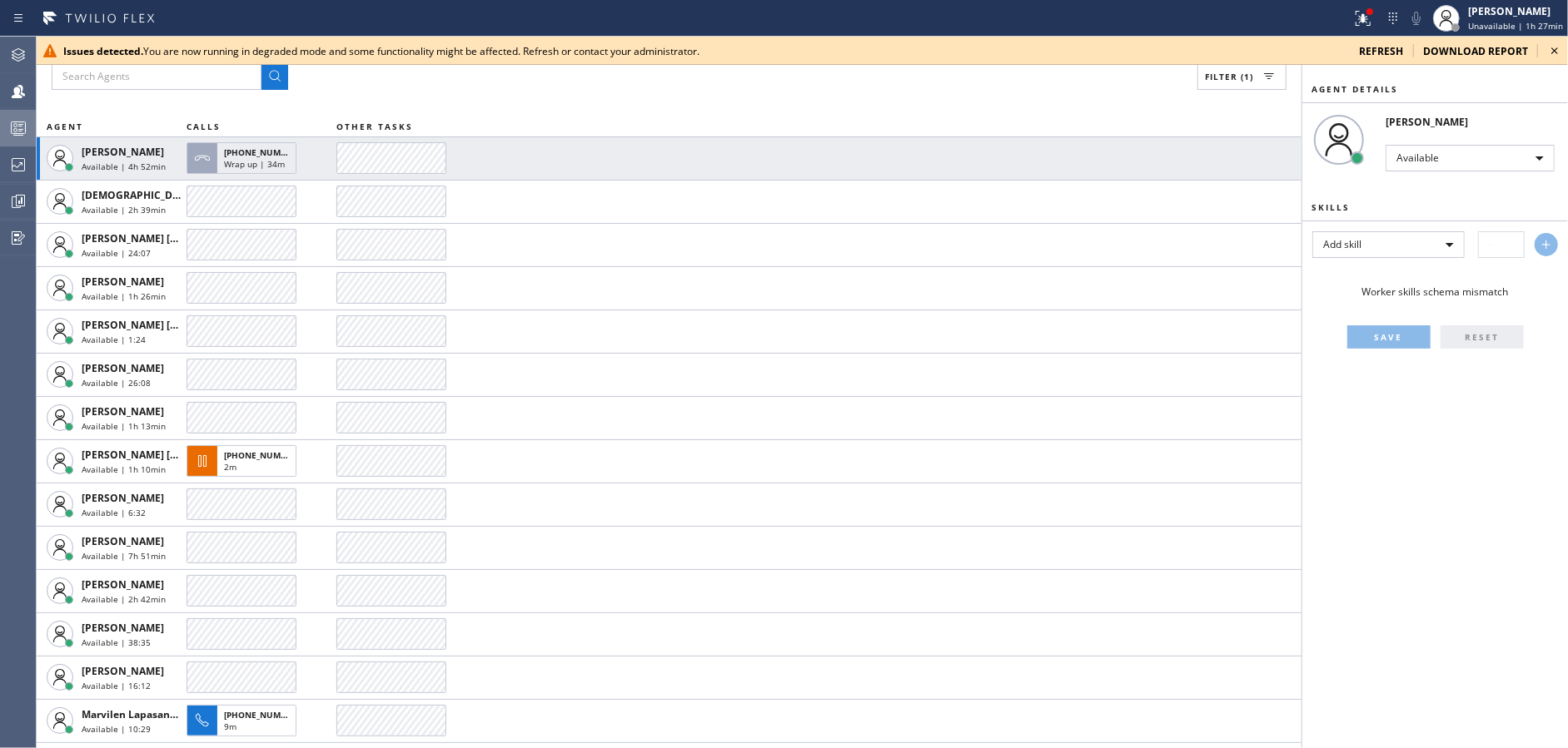
click at [600, 80] on div "Filter (1)" at bounding box center [669, 76] width 1234 height 27
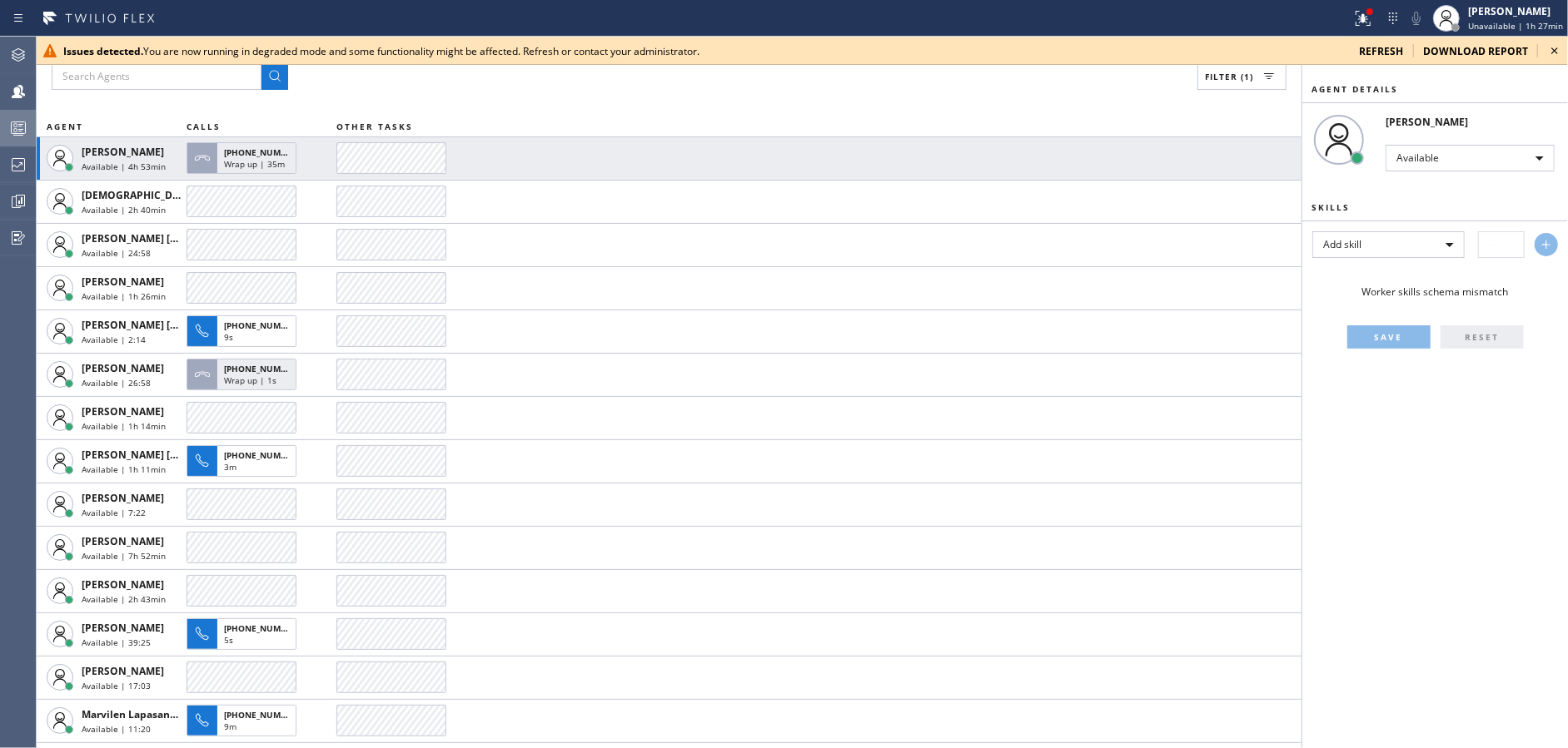
click at [600, 80] on div "Filter (1)" at bounding box center [669, 76] width 1234 height 27
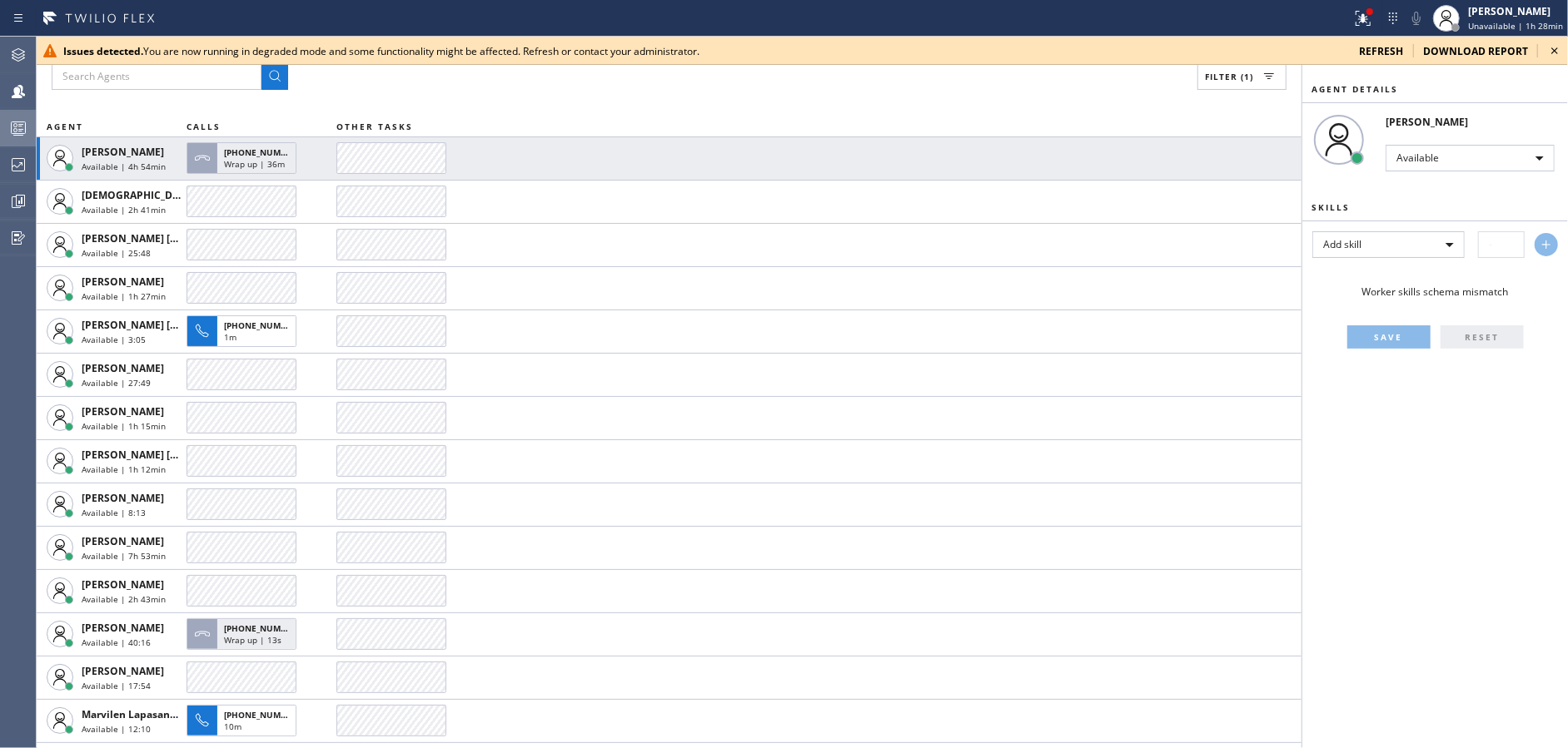
click at [600, 80] on div "Filter (1)" at bounding box center [669, 76] width 1234 height 27
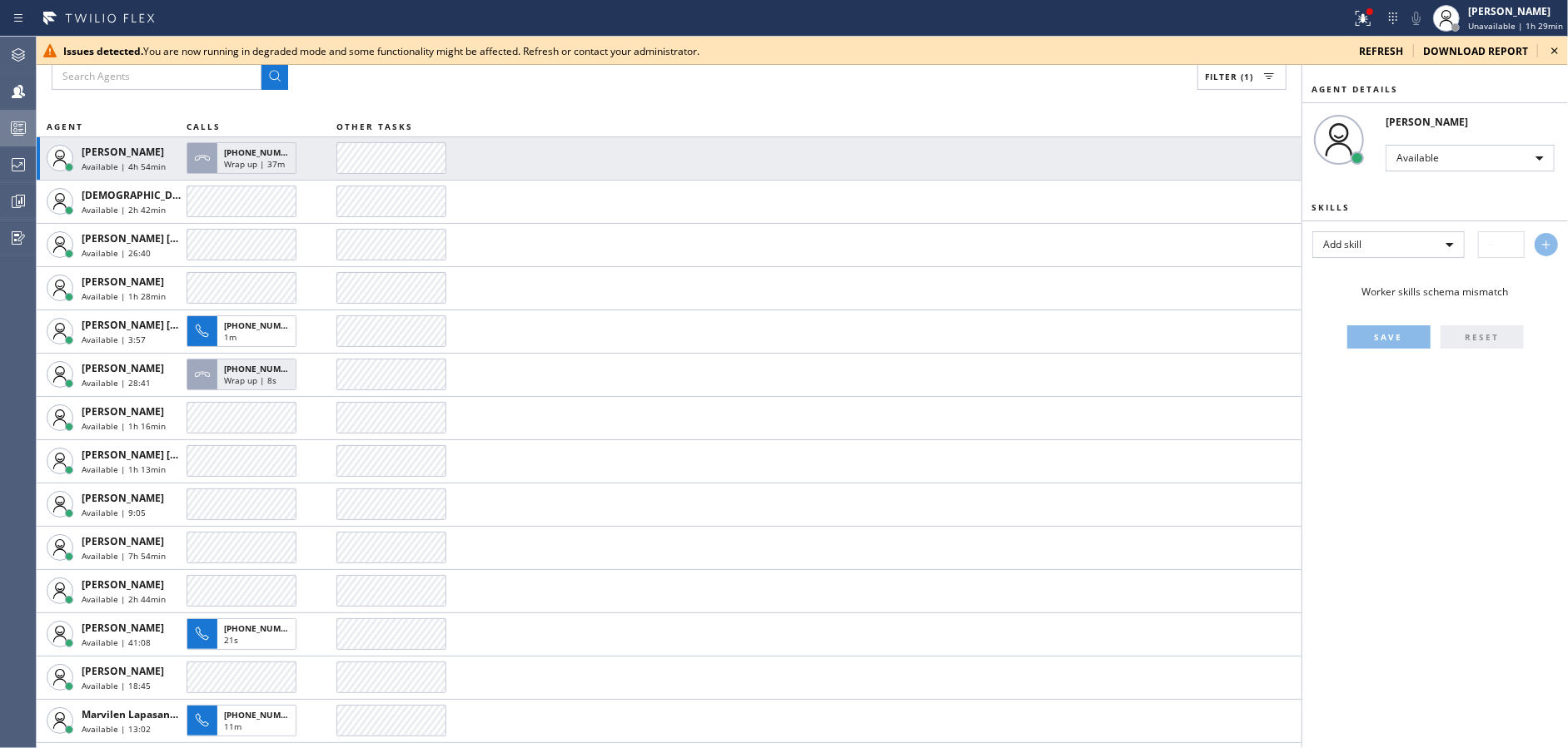
click at [600, 80] on div "Filter (1)" at bounding box center [669, 76] width 1234 height 27
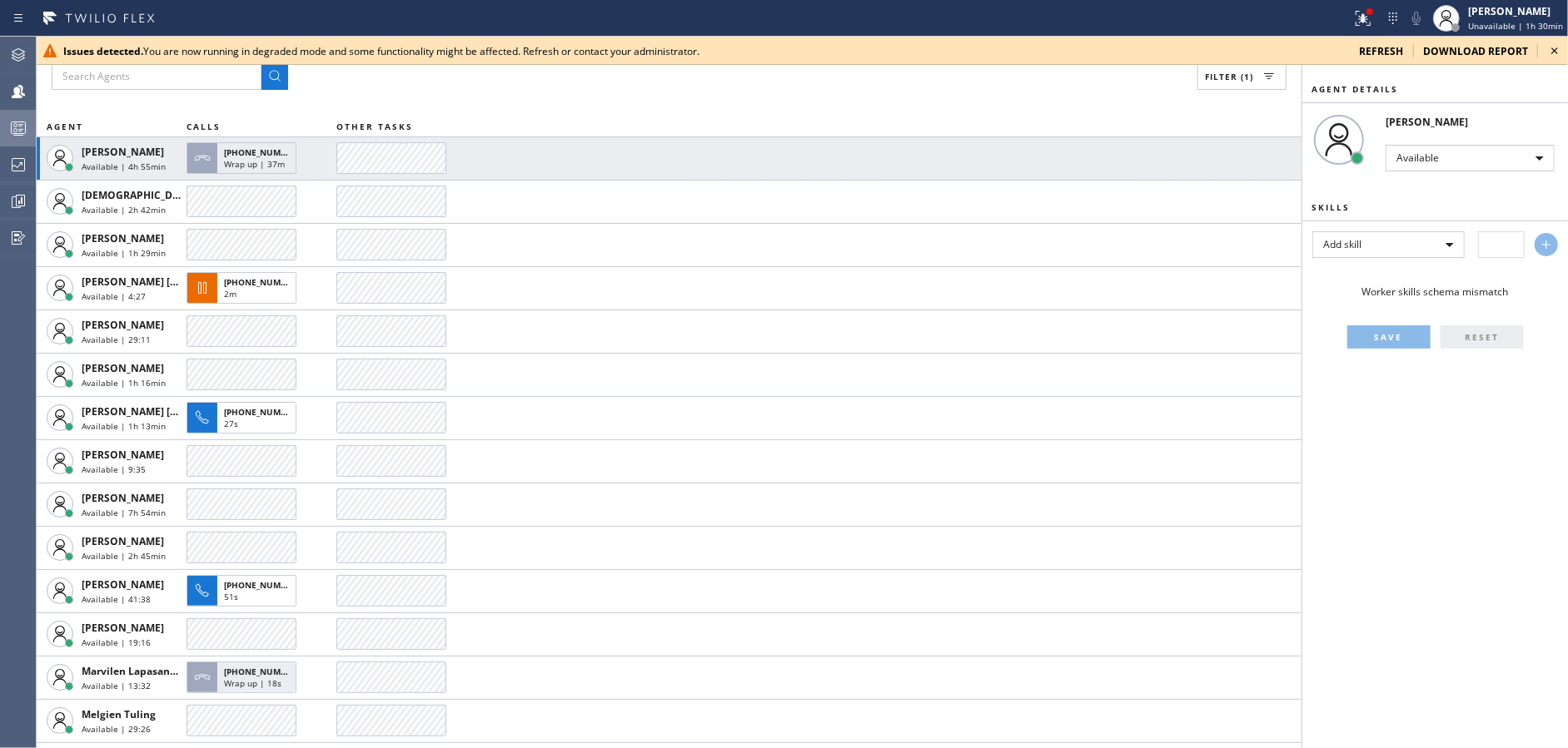
click at [600, 80] on div "Filter (1)" at bounding box center [669, 76] width 1234 height 27
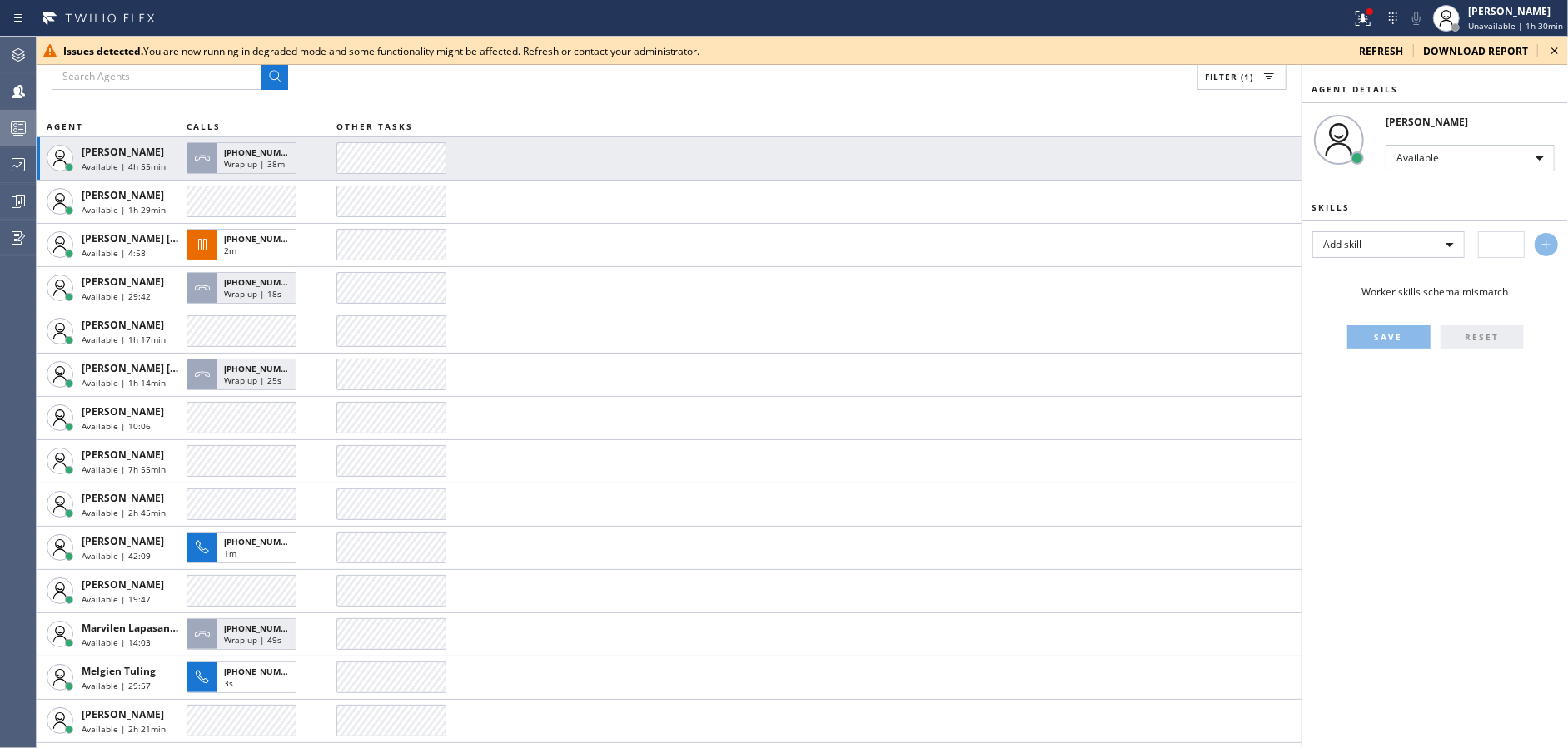
click at [600, 80] on div "Filter (1)" at bounding box center [669, 76] width 1234 height 27
click at [1357, 12] on icon at bounding box center [1363, 19] width 20 height 20
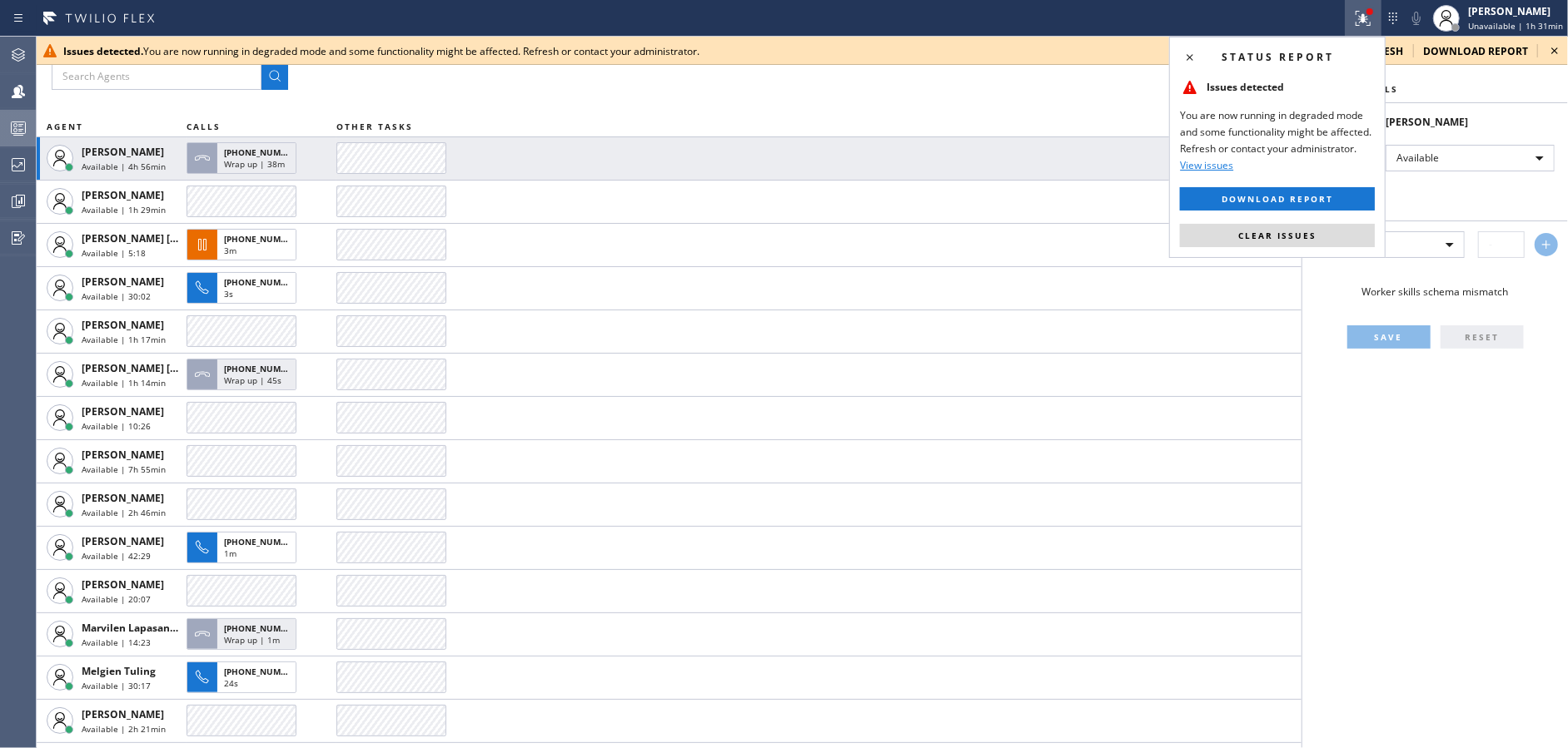
click at [1302, 85] on div "Issues detected You are now running in degraded mode and some functionality mig…" at bounding box center [1277, 120] width 195 height 107
click at [1253, 232] on span "Clear issues" at bounding box center [1277, 235] width 78 height 12
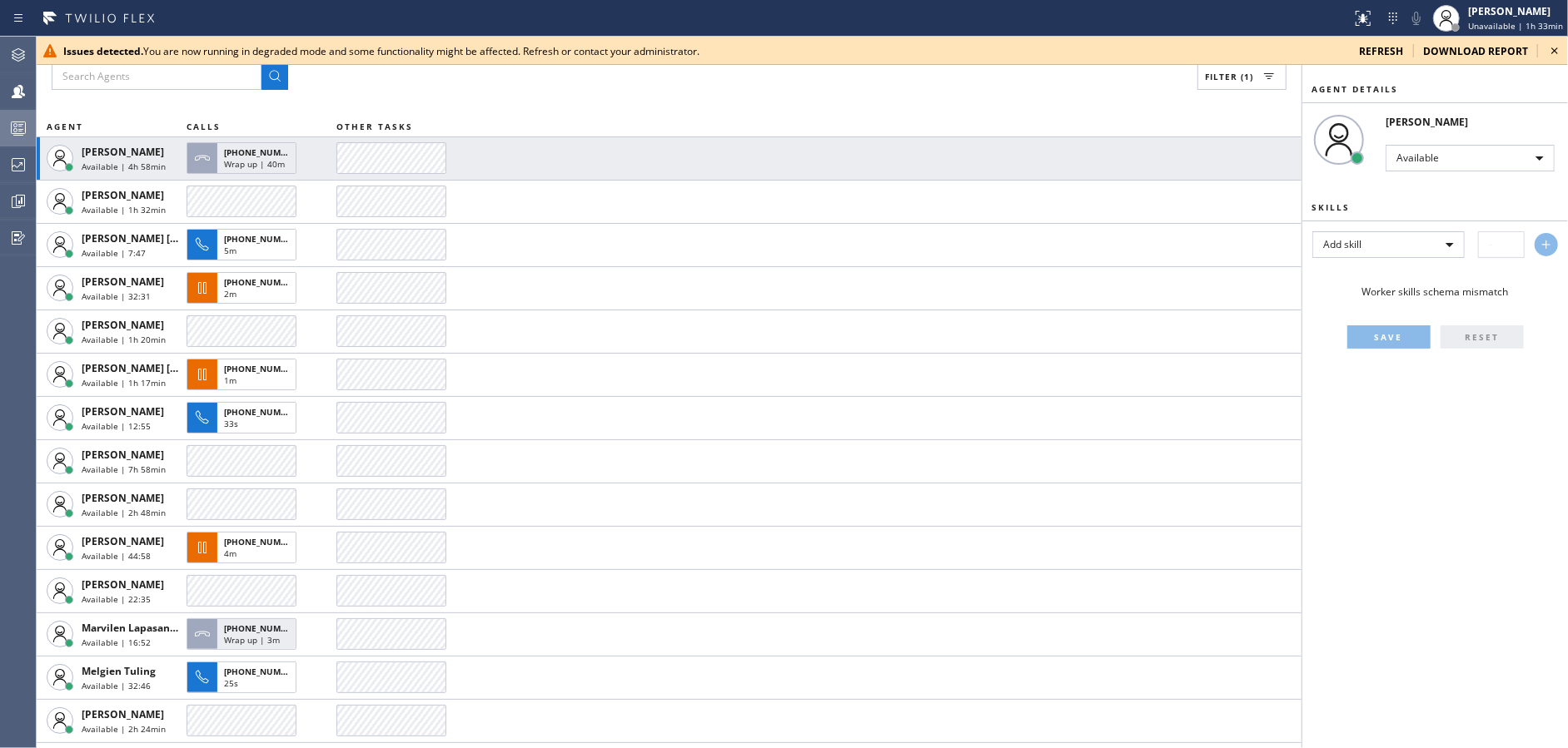
click at [1561, 50] on icon at bounding box center [1554, 51] width 20 height 20
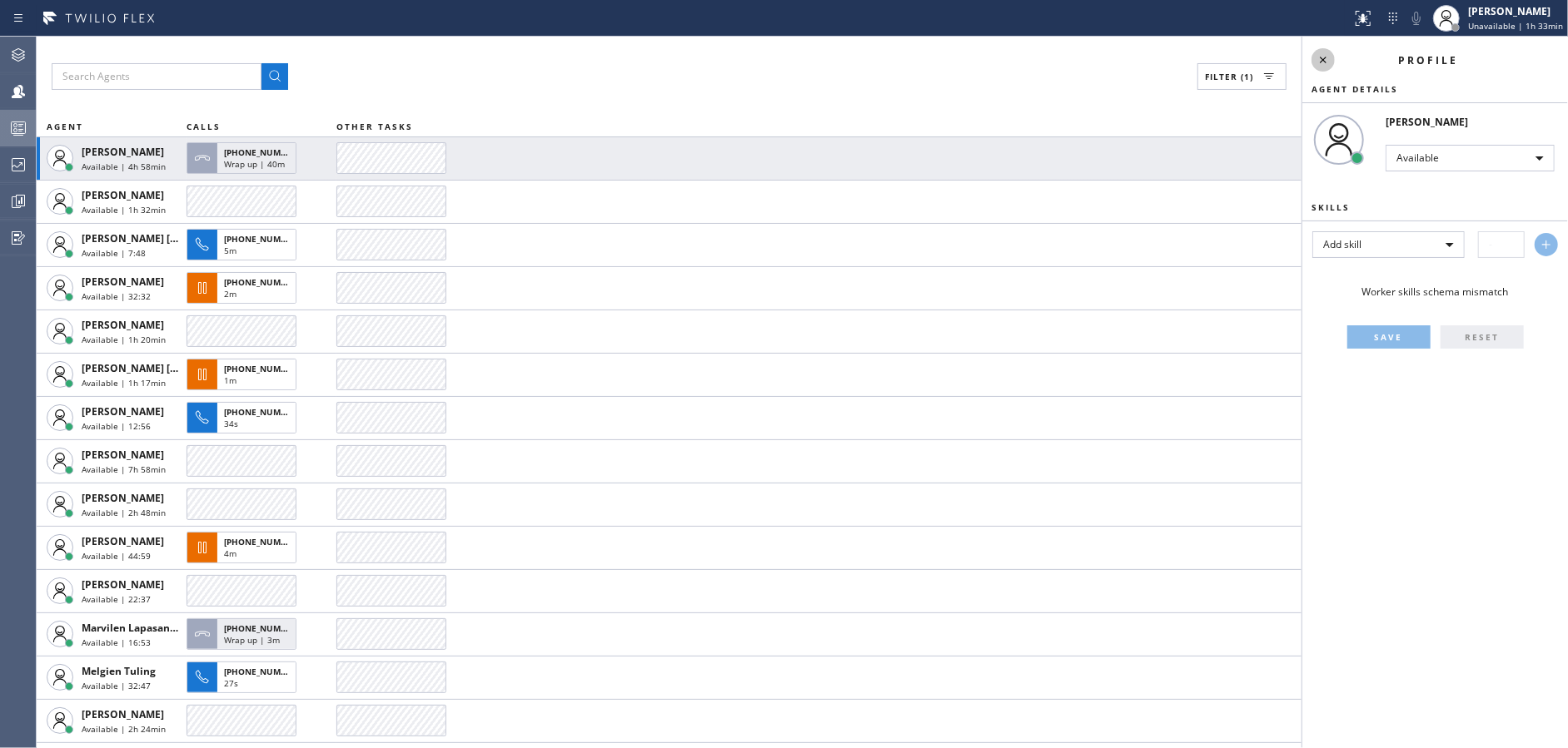
click at [1321, 58] on icon at bounding box center [1322, 59] width 6 height 6
